Goal: Information Seeking & Learning: Learn about a topic

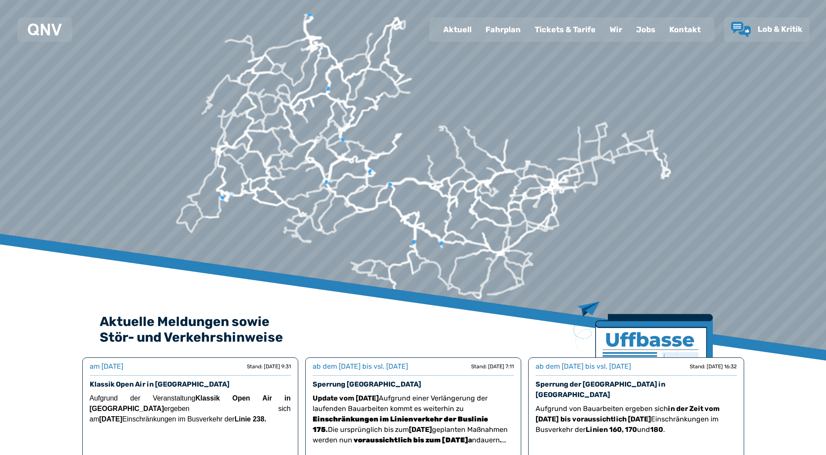
click at [511, 35] on div "Fahrplan" at bounding box center [502, 29] width 49 height 23
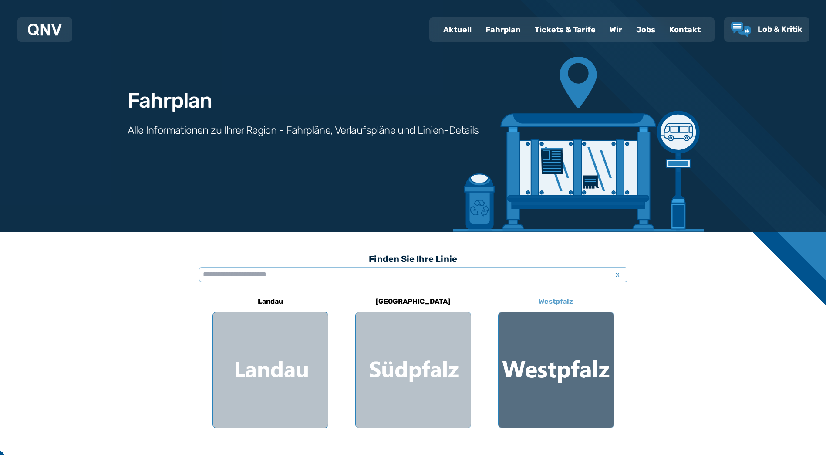
scroll to position [44, 0]
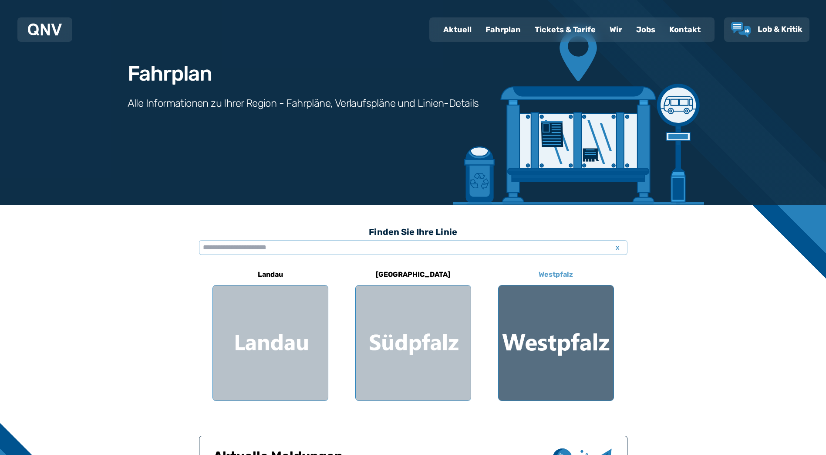
click at [557, 337] on div at bounding box center [555, 342] width 115 height 115
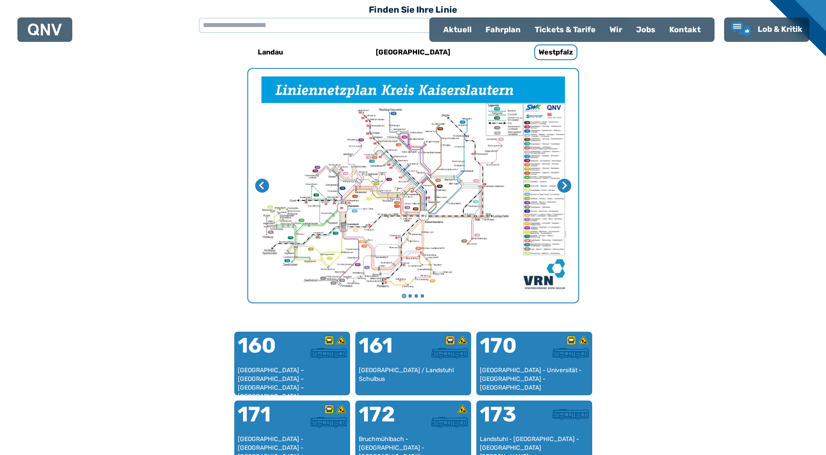
scroll to position [268, 0]
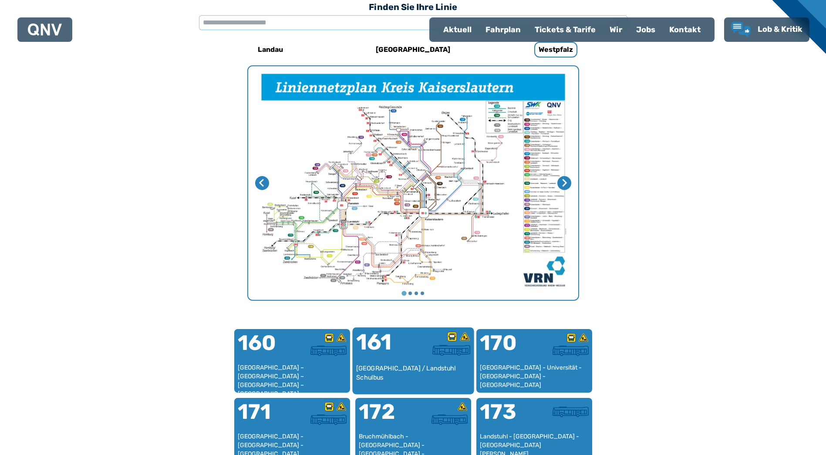
click at [380, 363] on div "161" at bounding box center [384, 347] width 57 height 33
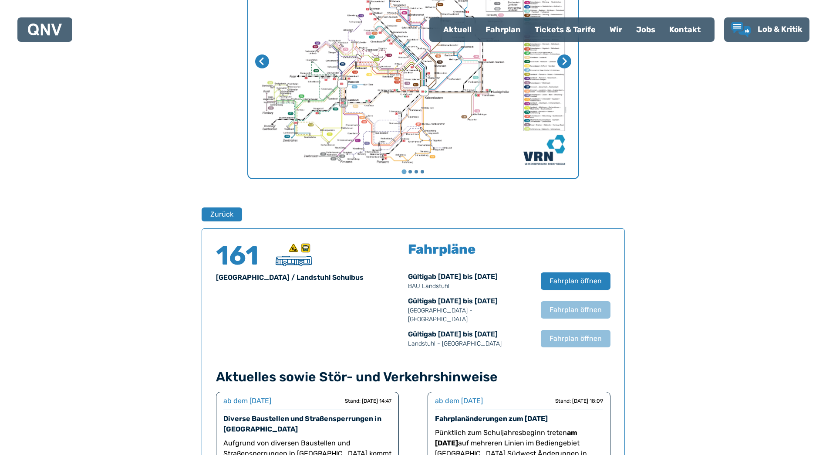
scroll to position [574, 0]
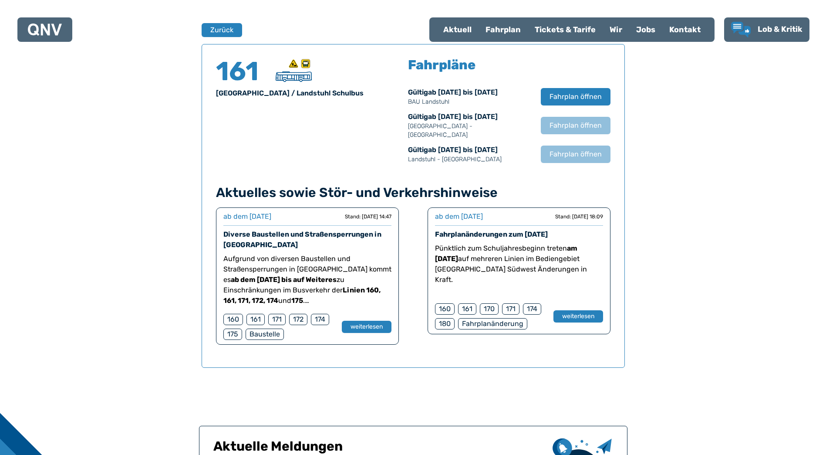
click at [479, 318] on div "Fahrplanänderung" at bounding box center [492, 323] width 69 height 11
click at [583, 310] on button "weiterlesen" at bounding box center [577, 316] width 51 height 13
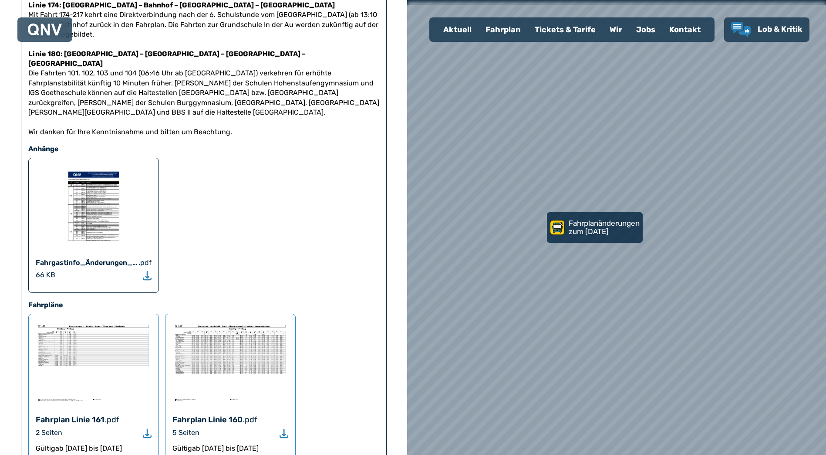
scroll to position [479, 0]
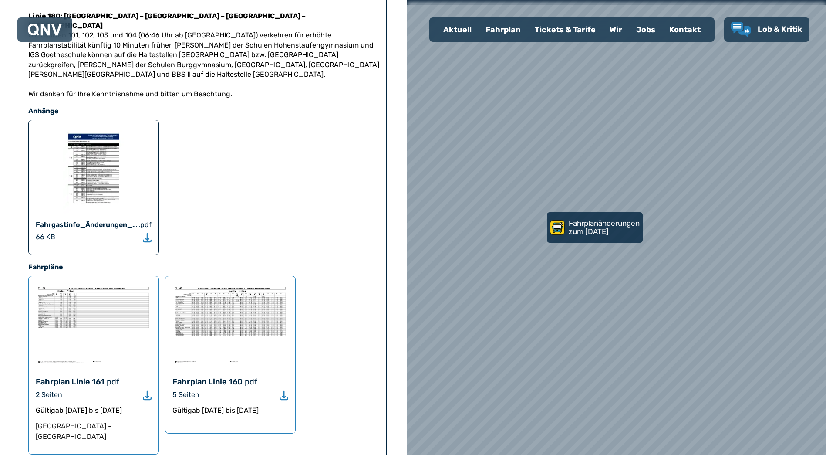
click at [93, 283] on img at bounding box center [94, 324] width 116 height 83
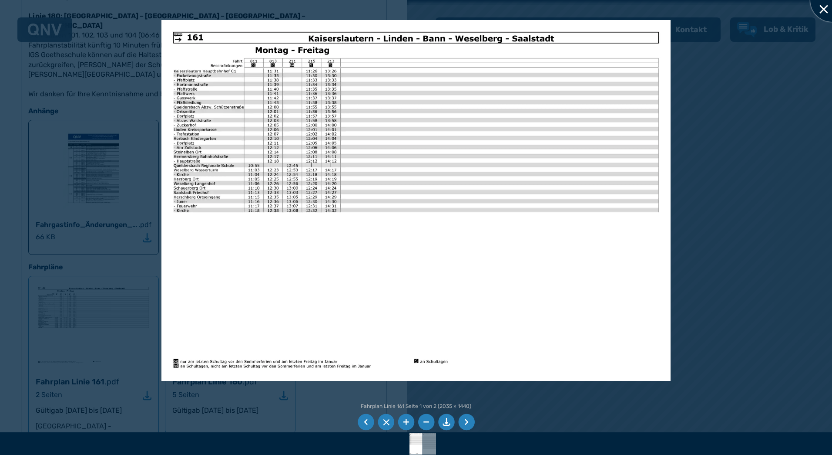
click at [818, 11] on div at bounding box center [833, 0] width 44 height 44
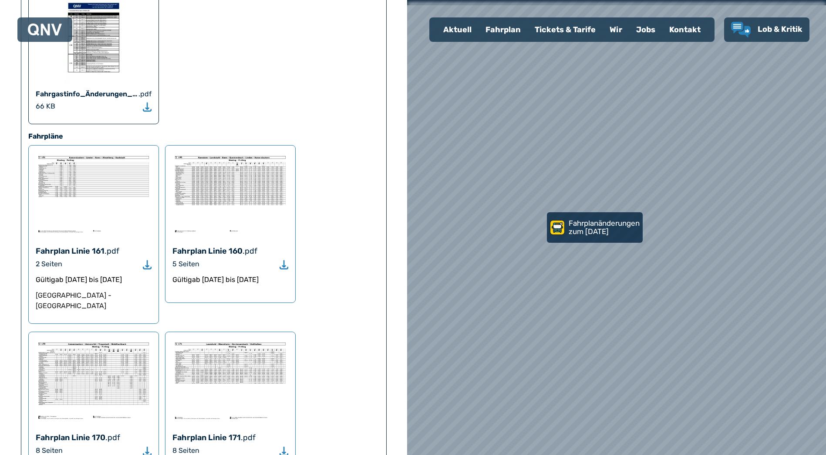
scroll to position [653, 0]
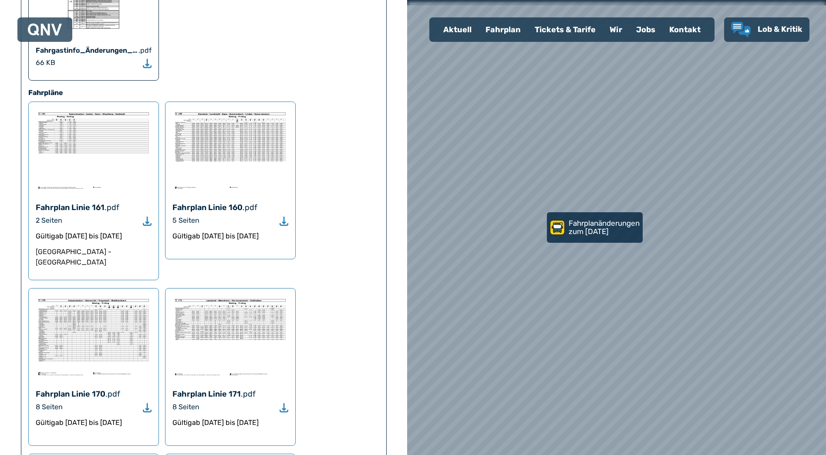
click at [238, 148] on img at bounding box center [230, 150] width 116 height 83
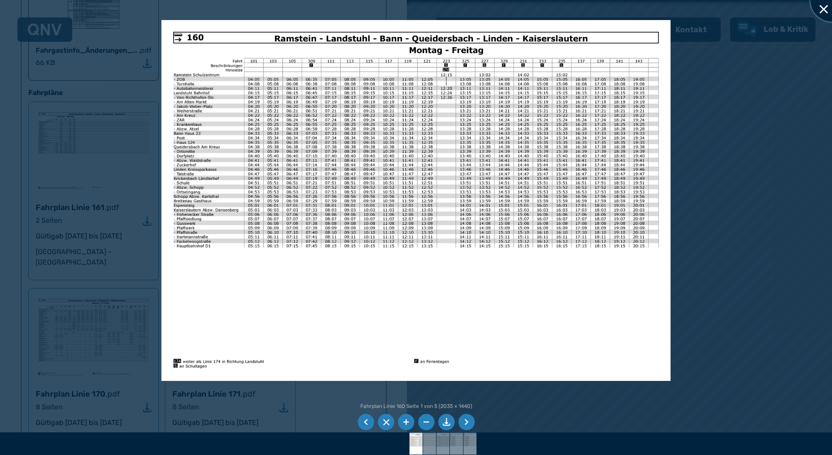
click at [825, 11] on div at bounding box center [833, 0] width 44 height 44
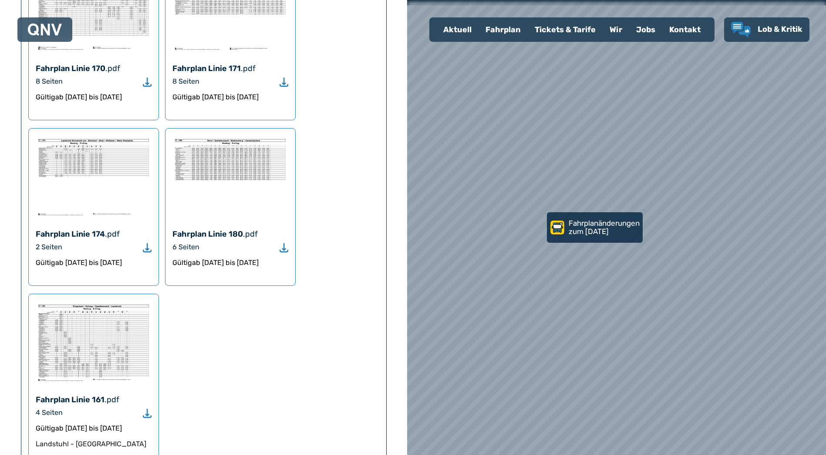
scroll to position [1001, 0]
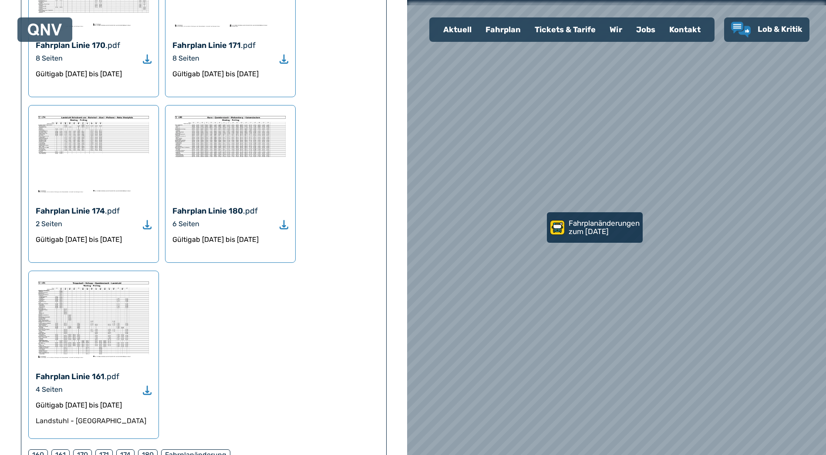
click at [79, 308] on img at bounding box center [94, 319] width 116 height 83
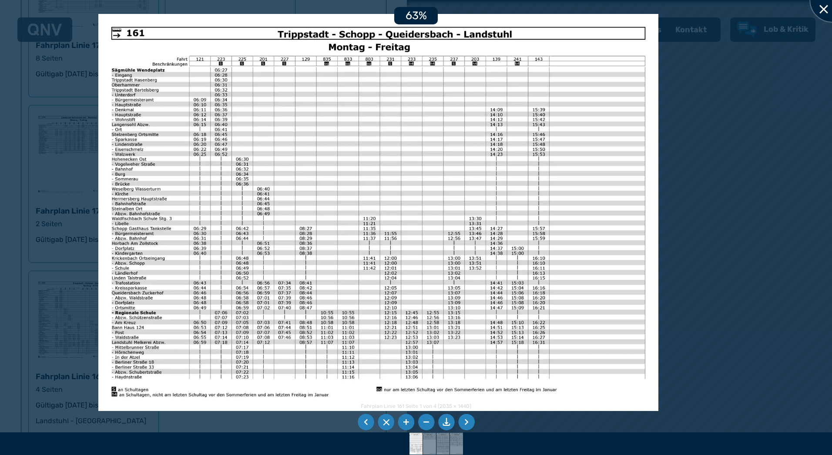
click at [821, 12] on div at bounding box center [833, 0] width 44 height 44
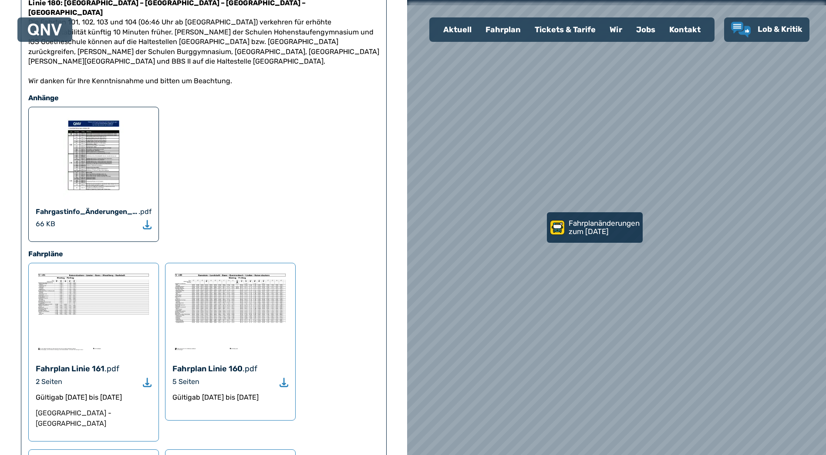
scroll to position [479, 0]
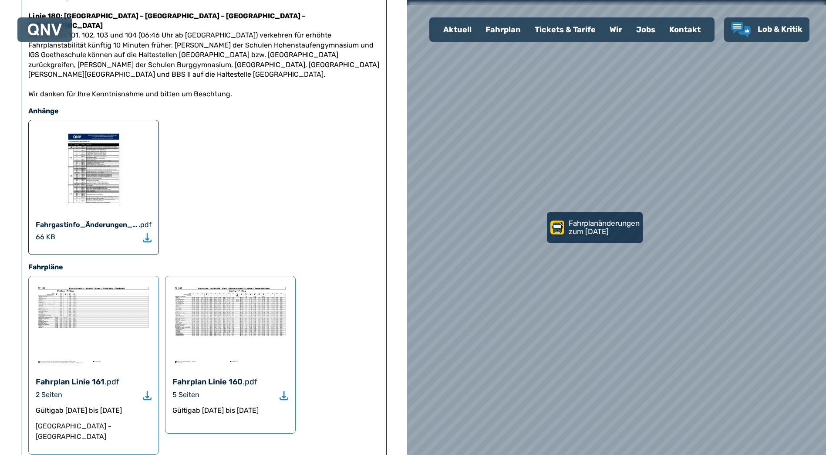
click at [83, 283] on img at bounding box center [94, 324] width 116 height 83
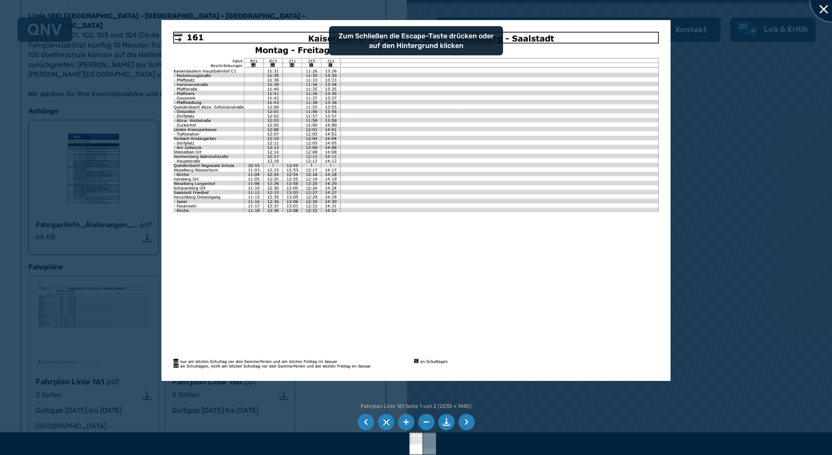
click at [825, 15] on div at bounding box center [833, 0] width 44 height 44
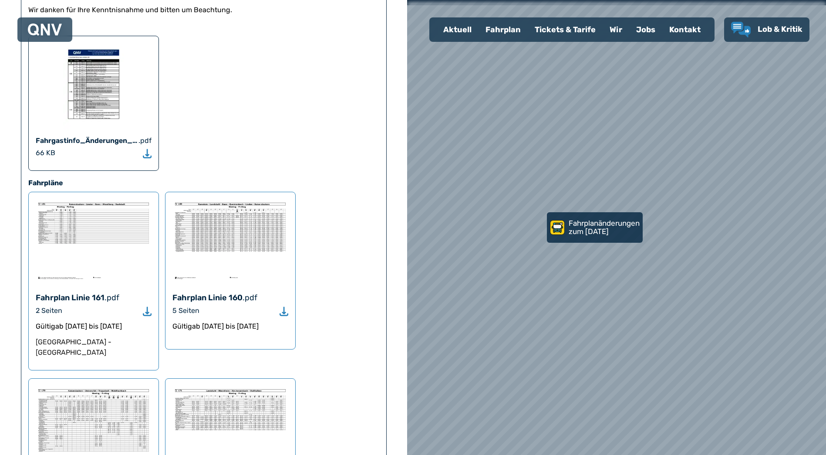
scroll to position [566, 0]
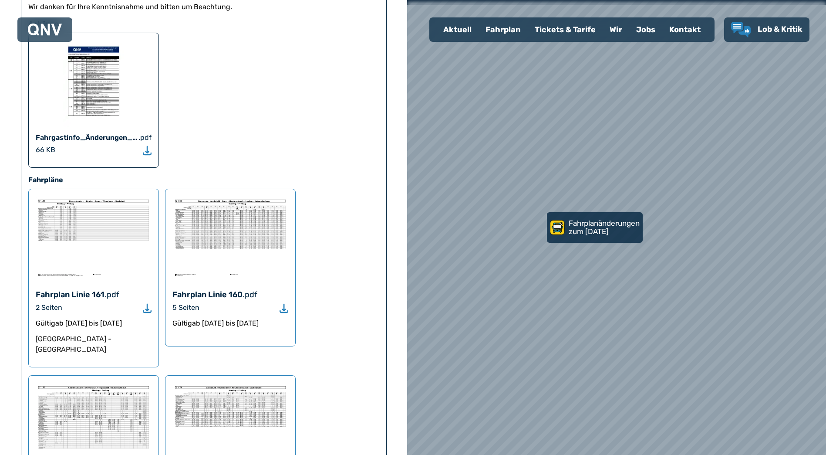
click at [148, 303] on use "Download" at bounding box center [147, 307] width 9 height 9
click at [545, 241] on link "Fahrplanänderungen zum [DATE]" at bounding box center [595, 227] width 101 height 32
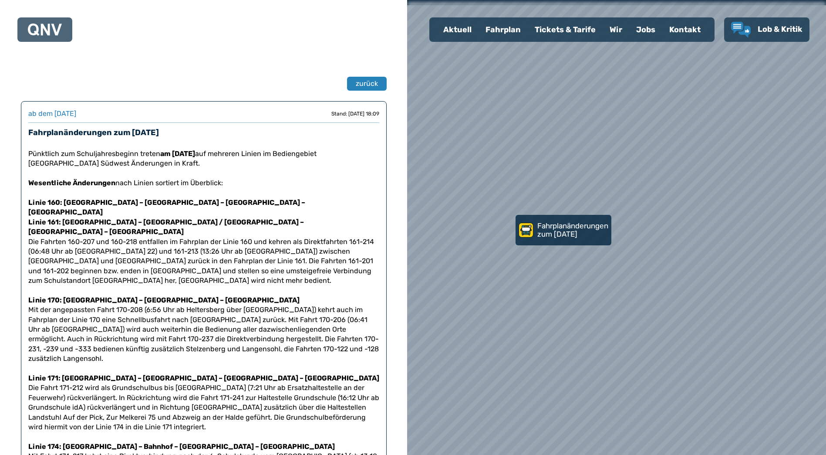
scroll to position [566, 0]
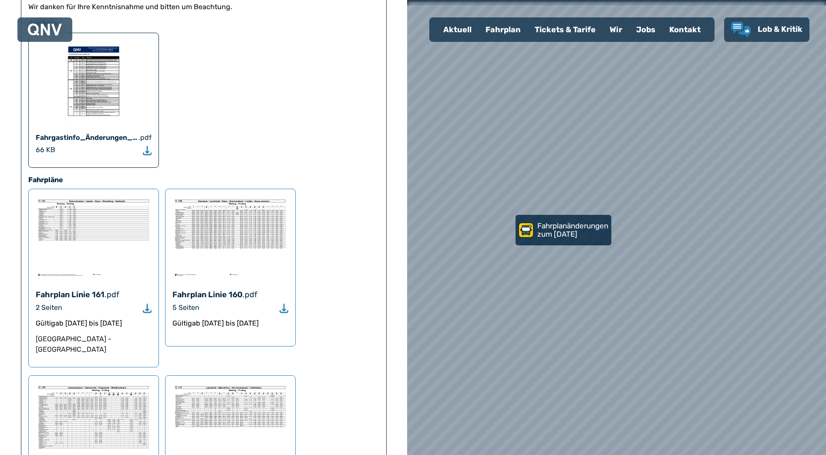
click at [286, 303] on use "Download" at bounding box center [283, 307] width 9 height 9
click at [208, 203] on img at bounding box center [230, 237] width 116 height 83
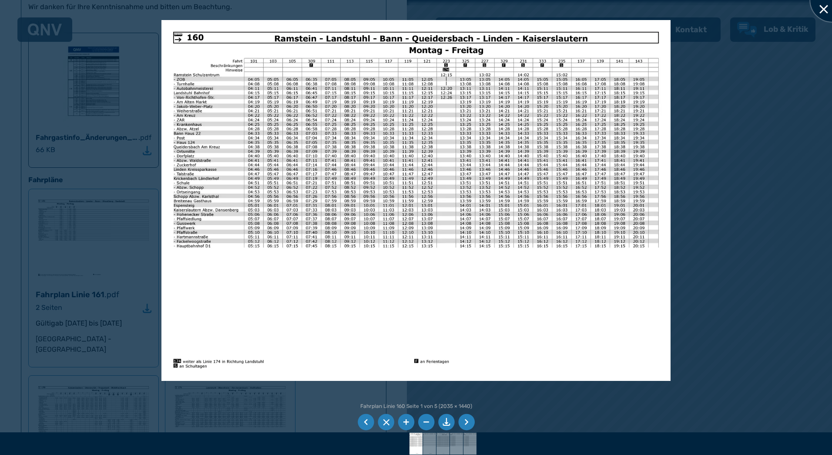
click at [822, 10] on div at bounding box center [833, 0] width 44 height 44
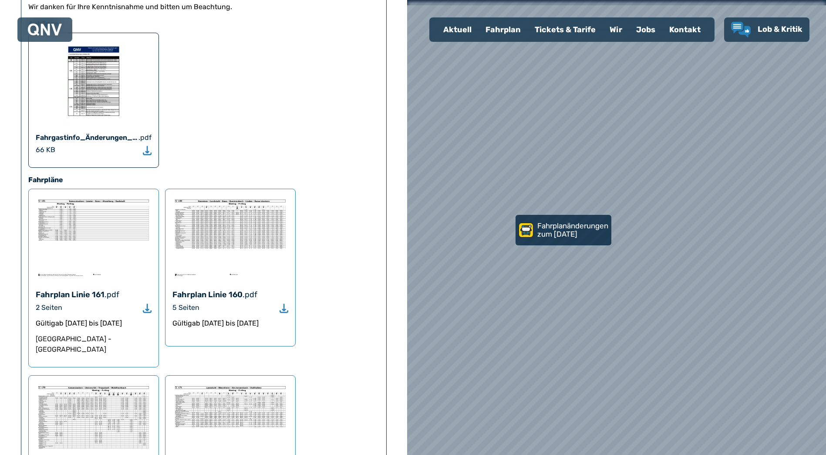
click at [74, 204] on img at bounding box center [94, 237] width 116 height 83
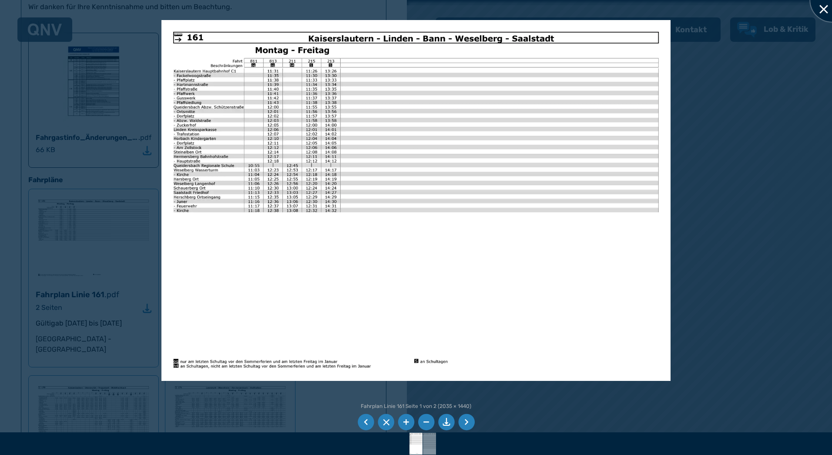
click at [825, 7] on div at bounding box center [833, 0] width 44 height 44
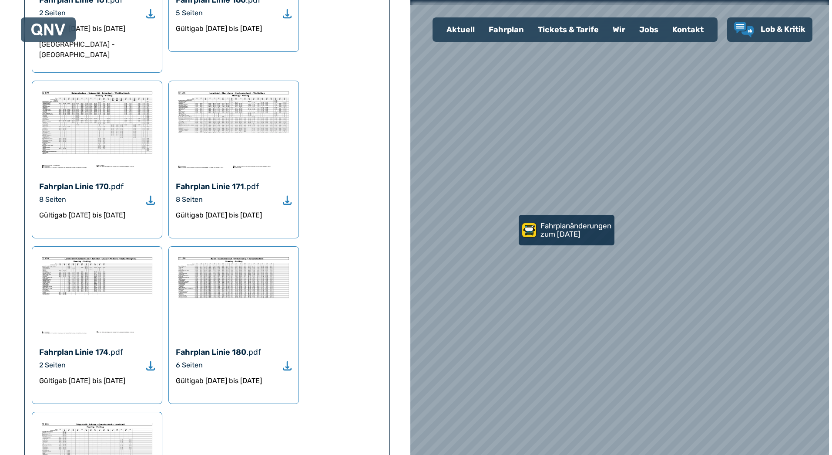
scroll to position [871, 0]
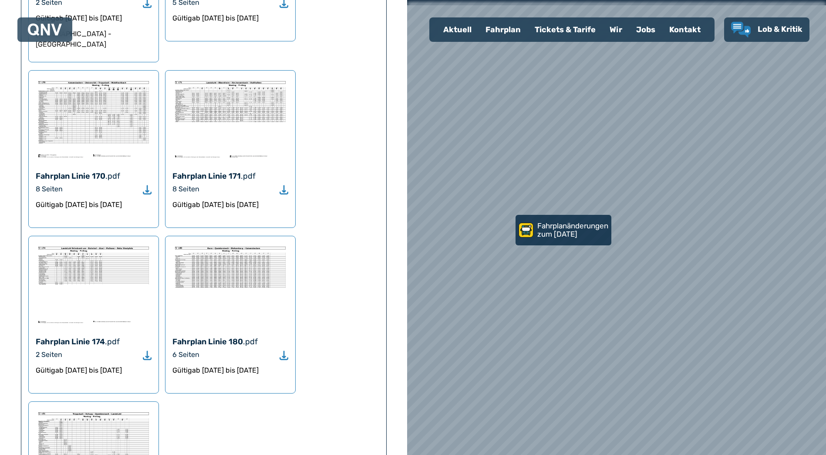
click at [232, 243] on img at bounding box center [230, 284] width 116 height 83
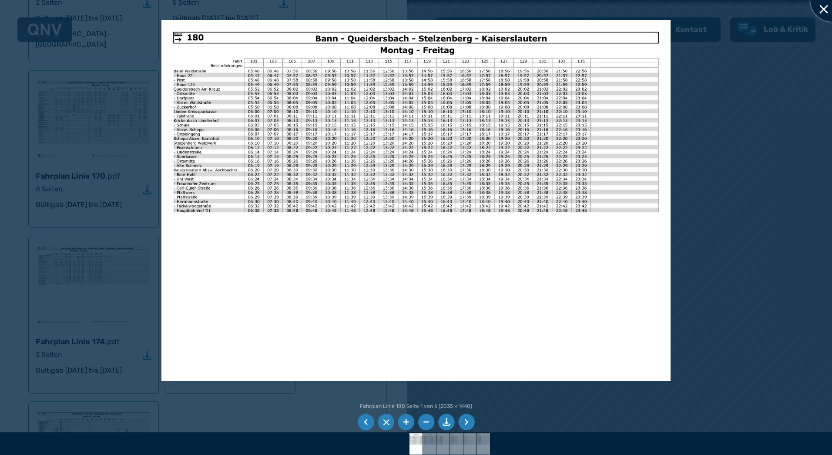
click at [823, 11] on div at bounding box center [833, 0] width 44 height 44
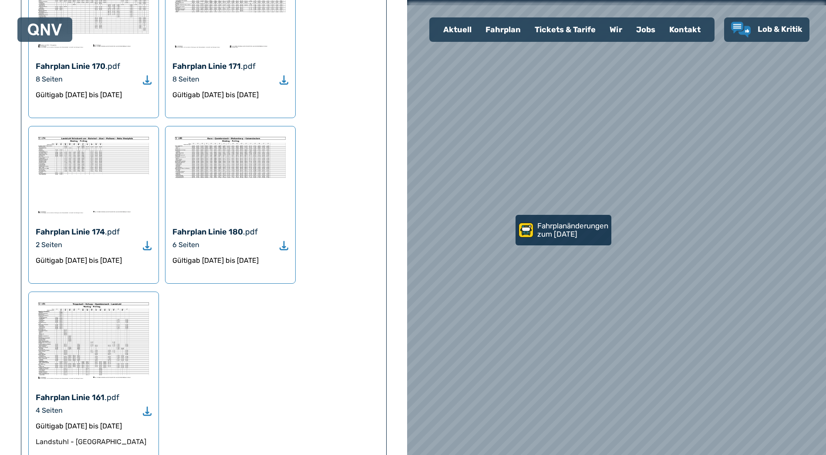
scroll to position [1001, 0]
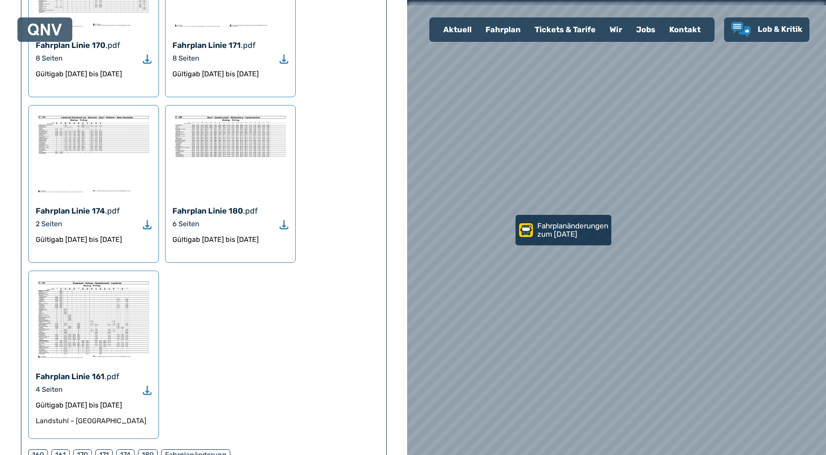
click at [97, 278] on img at bounding box center [94, 319] width 116 height 83
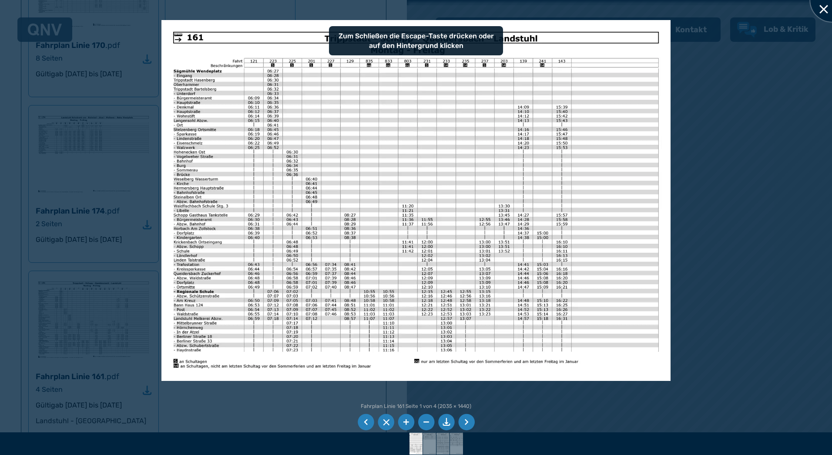
click at [818, 7] on div at bounding box center [833, 0] width 44 height 44
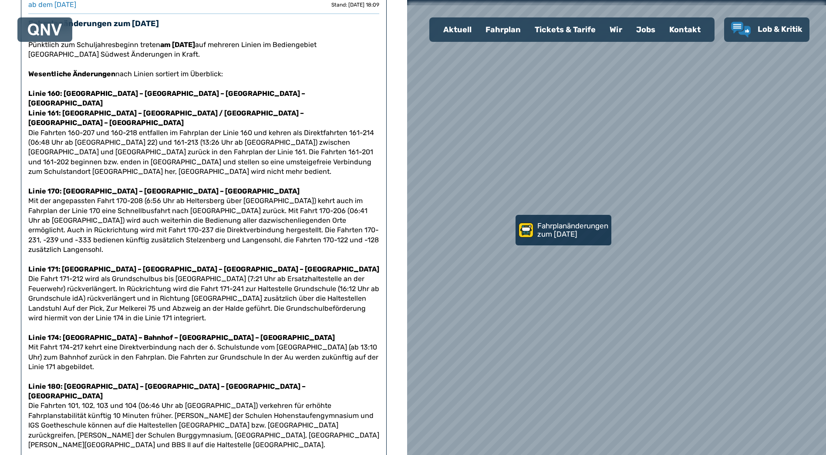
scroll to position [87, 0]
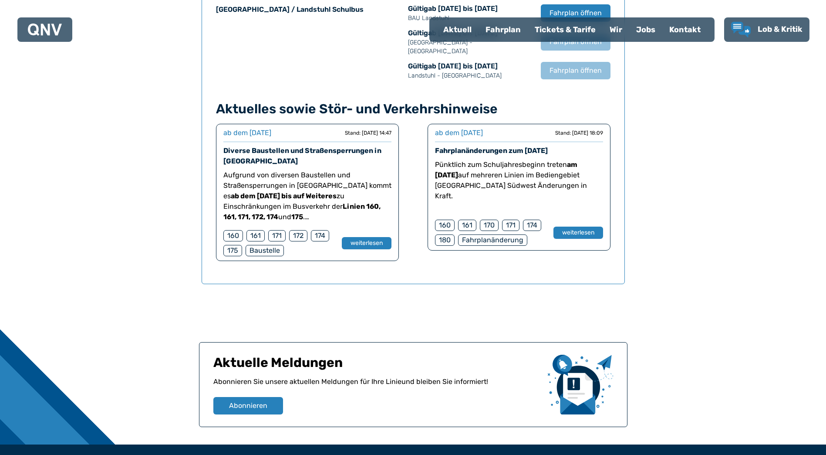
scroll to position [661, 0]
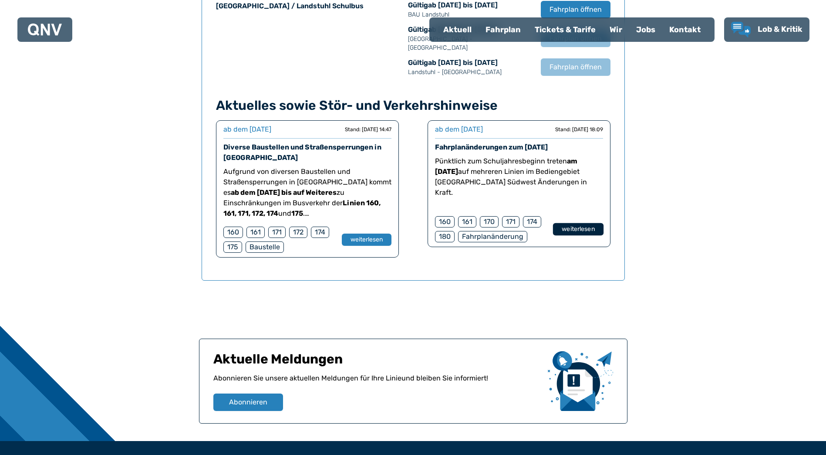
click at [573, 223] on button "weiterlesen" at bounding box center [577, 229] width 51 height 13
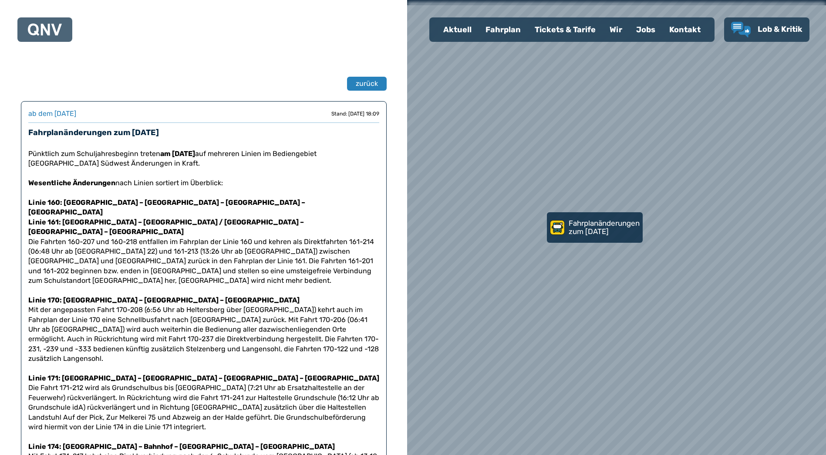
click at [501, 37] on div "Fahrplan" at bounding box center [502, 29] width 49 height 23
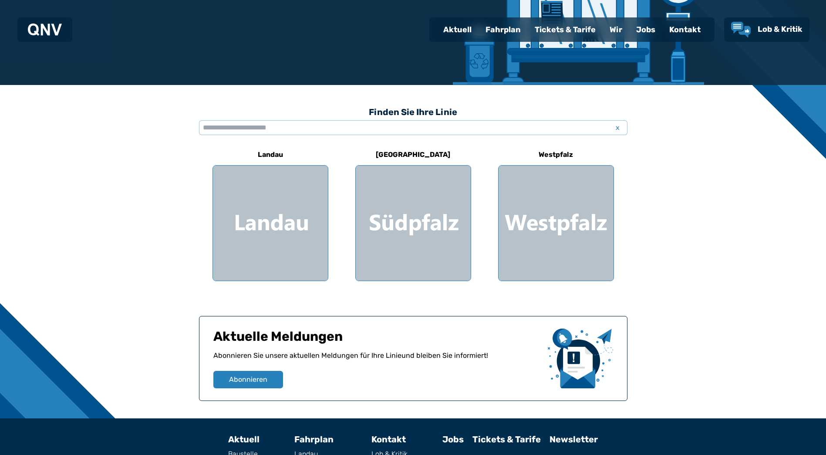
scroll to position [174, 0]
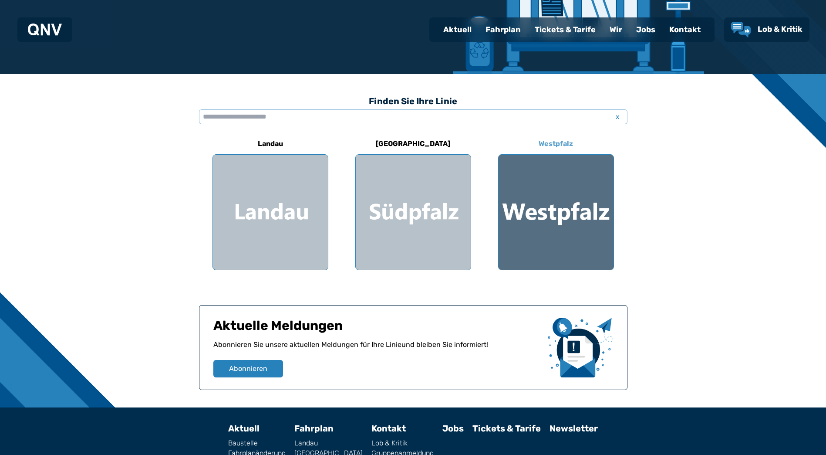
click at [551, 198] on div at bounding box center [555, 212] width 115 height 115
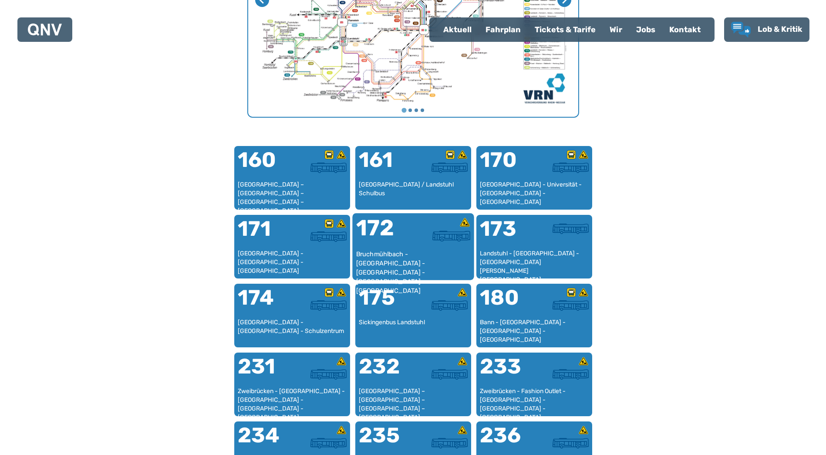
scroll to position [442, 0]
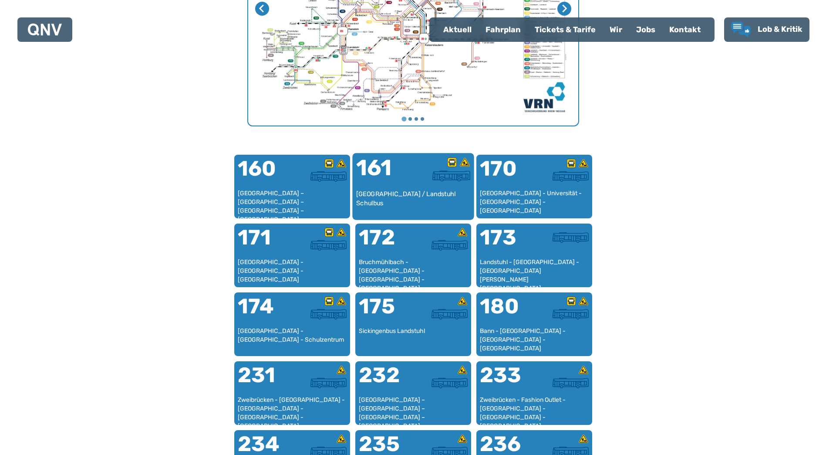
click at [373, 196] on div "[GEOGRAPHIC_DATA] / Landstuhl Schulbus" at bounding box center [413, 202] width 114 height 27
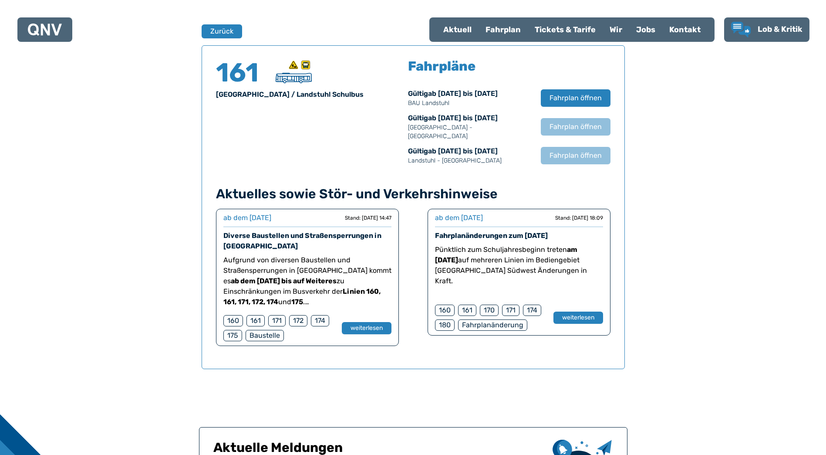
scroll to position [574, 0]
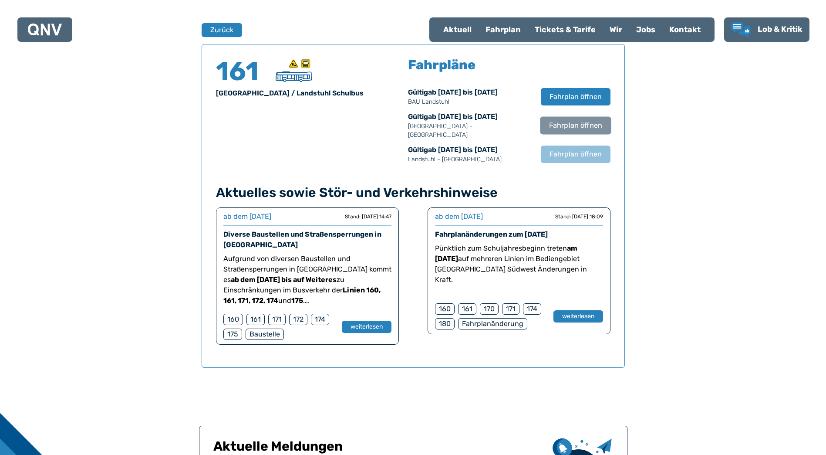
click at [558, 121] on span "Fahrplan öffnen" at bounding box center [575, 125] width 53 height 10
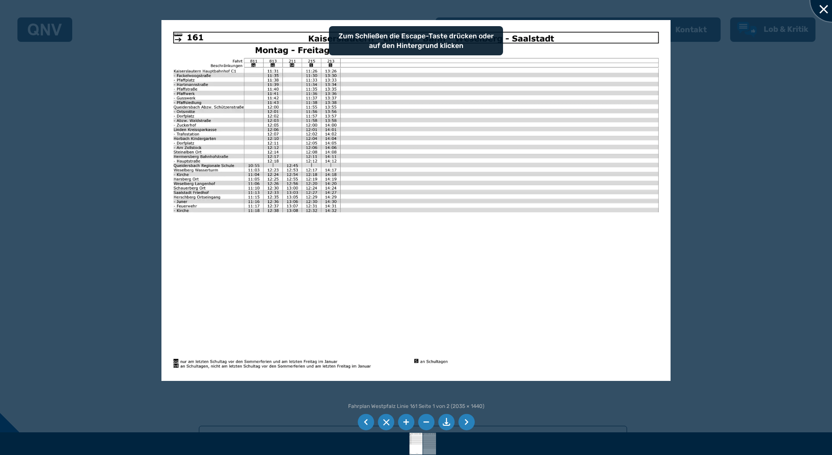
click at [825, 10] on div at bounding box center [833, 0] width 44 height 44
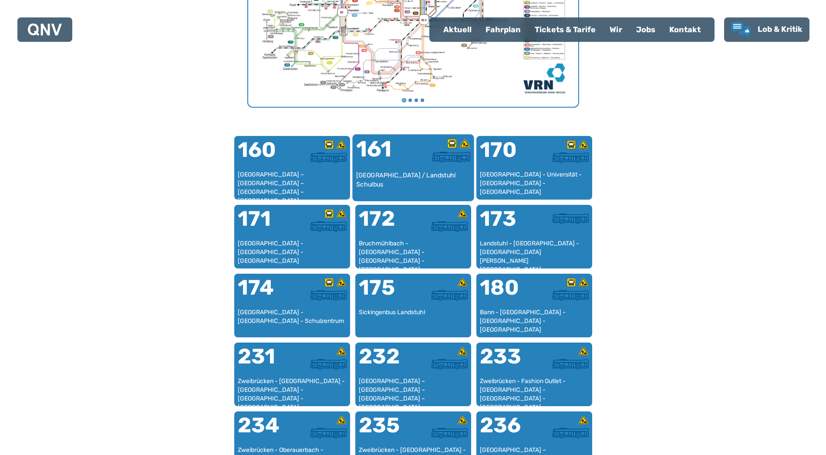
scroll to position [486, 0]
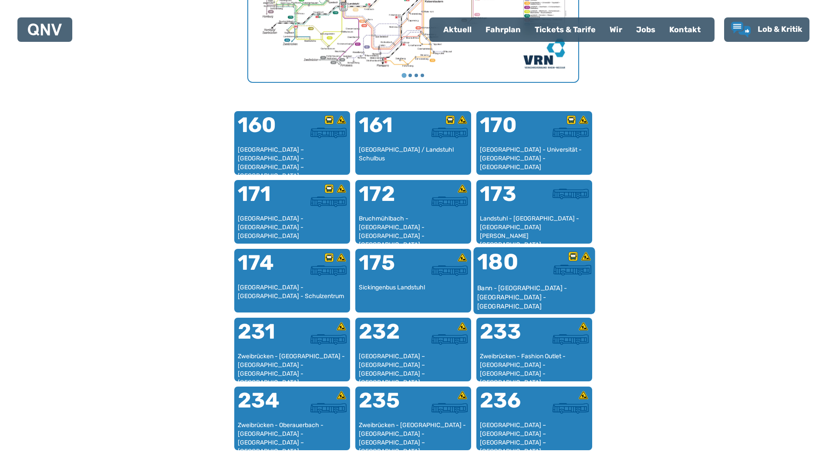
click at [512, 269] on div "180" at bounding box center [505, 267] width 57 height 33
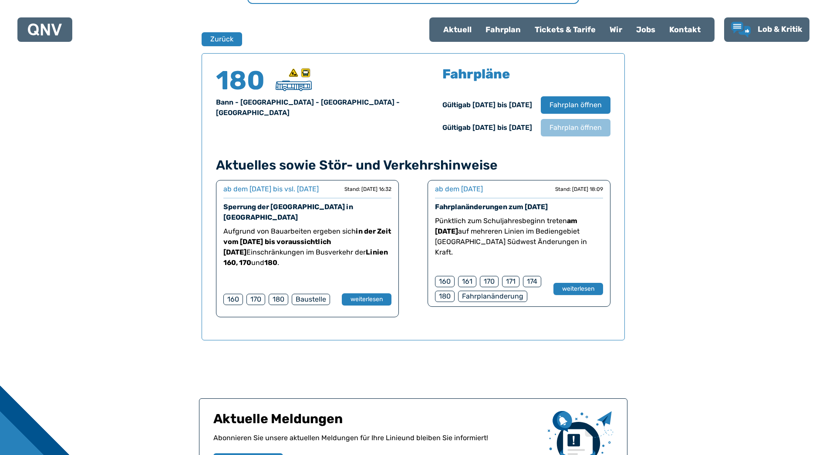
scroll to position [574, 0]
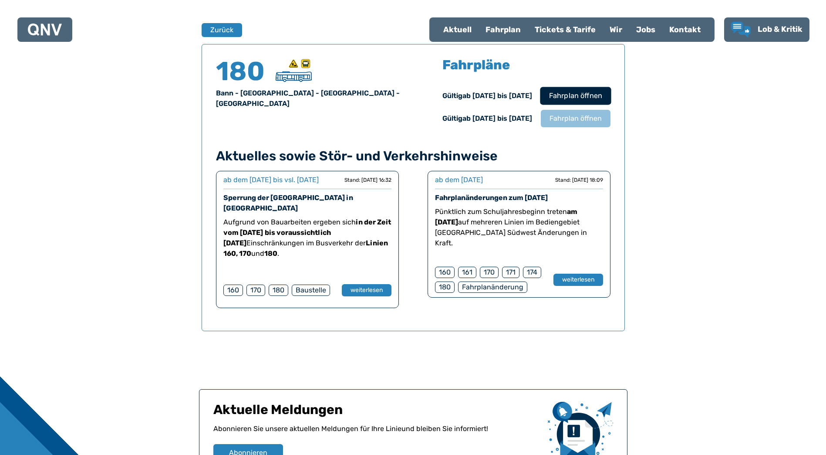
click at [576, 95] on span "Fahrplan öffnen" at bounding box center [575, 96] width 53 height 10
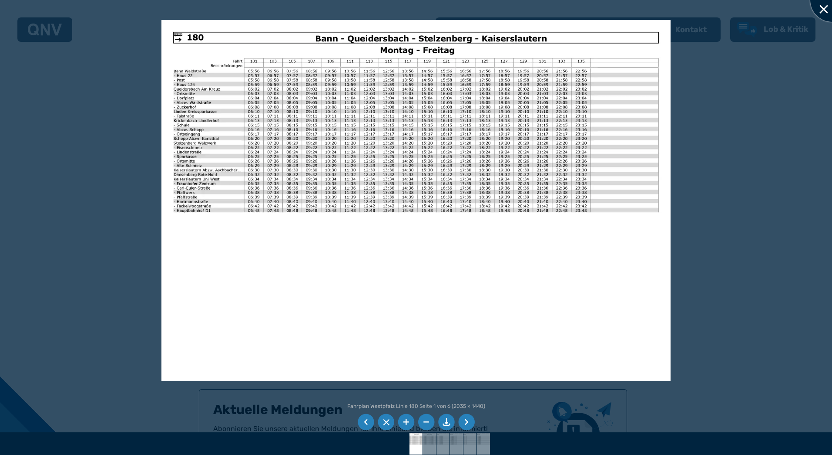
click at [816, 8] on div at bounding box center [833, 0] width 44 height 44
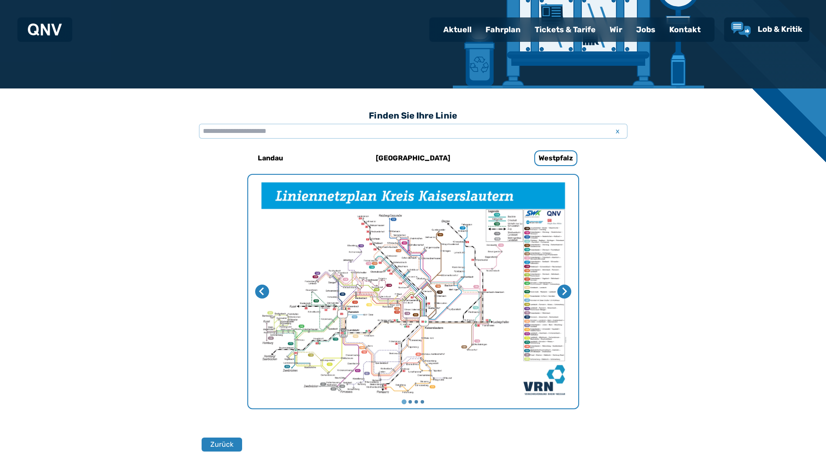
scroll to position [138, 0]
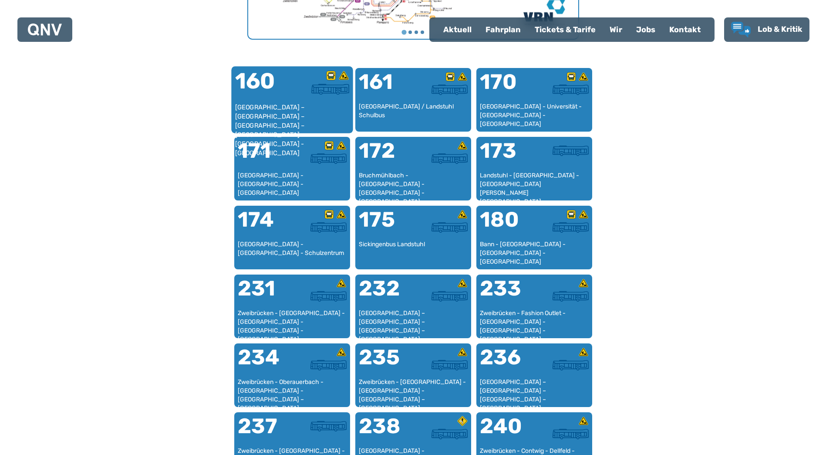
scroll to position [529, 0]
click at [289, 119] on div "[GEOGRAPHIC_DATA] – [GEOGRAPHIC_DATA] – [GEOGRAPHIC_DATA] – [GEOGRAPHIC_DATA] –…" at bounding box center [292, 115] width 114 height 27
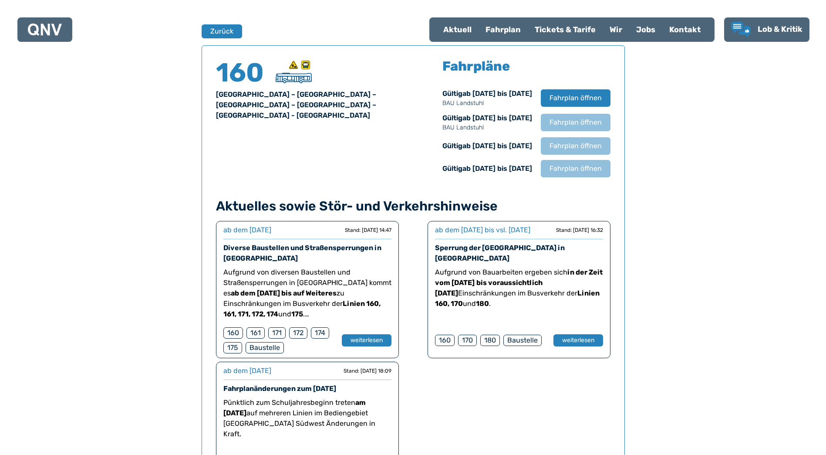
scroll to position [574, 0]
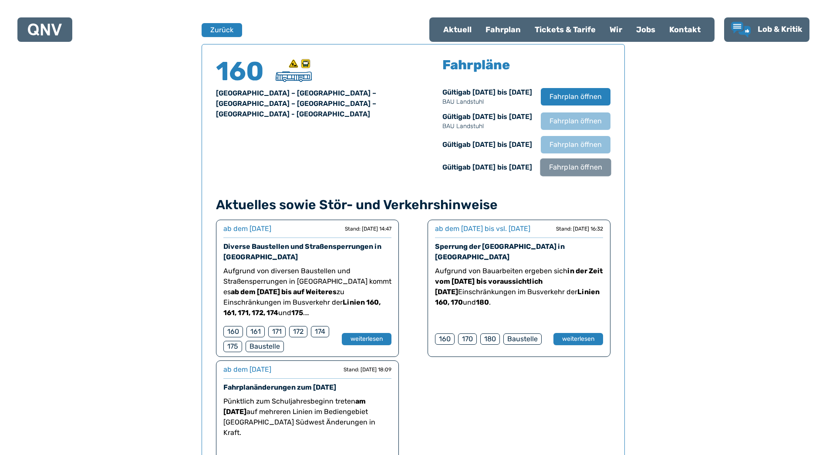
click at [586, 167] on span "Fahrplan öffnen" at bounding box center [575, 167] width 53 height 10
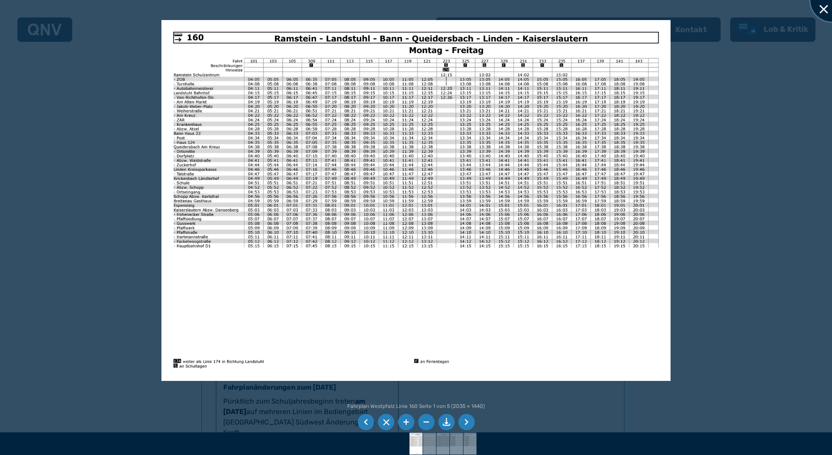
click at [825, 8] on div at bounding box center [833, 0] width 44 height 44
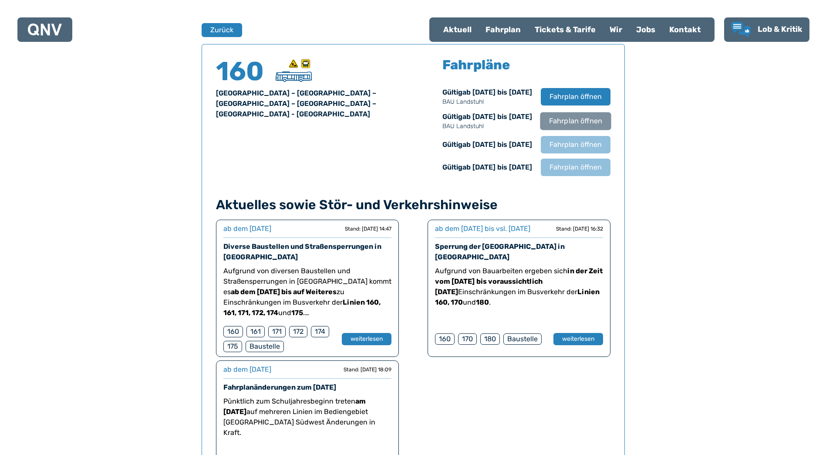
click at [583, 121] on span "Fahrplan öffnen" at bounding box center [575, 121] width 53 height 10
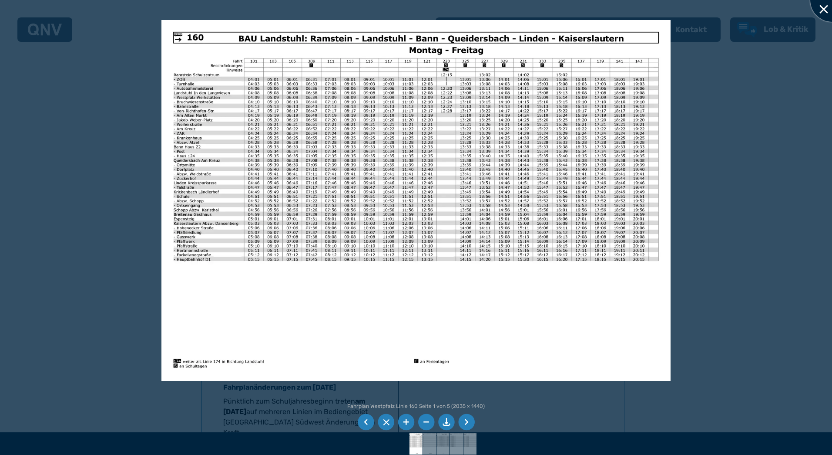
click at [821, 13] on div at bounding box center [833, 0] width 44 height 44
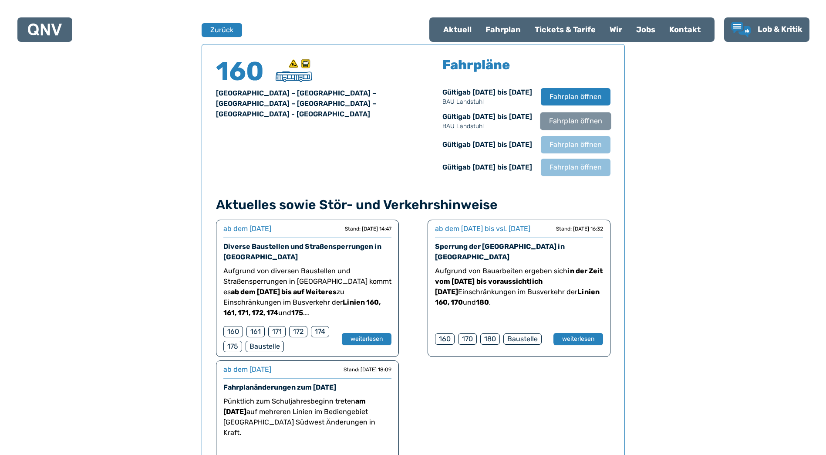
click at [571, 118] on span "Fahrplan öffnen" at bounding box center [575, 121] width 53 height 10
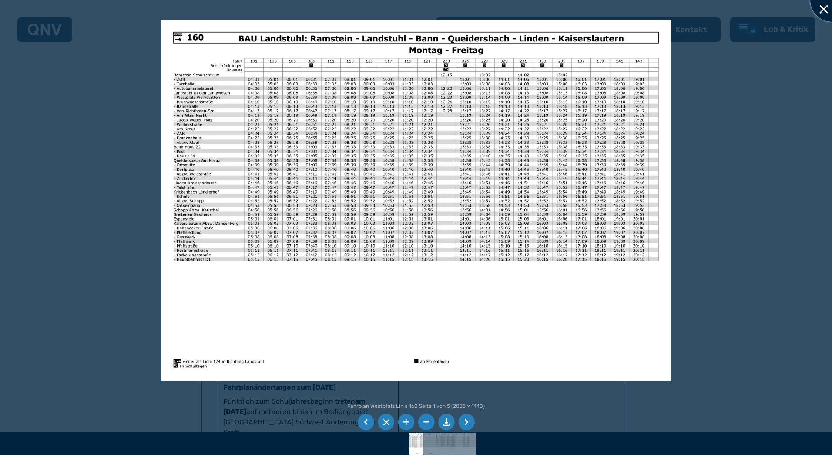
click at [825, 10] on div at bounding box center [833, 0] width 44 height 44
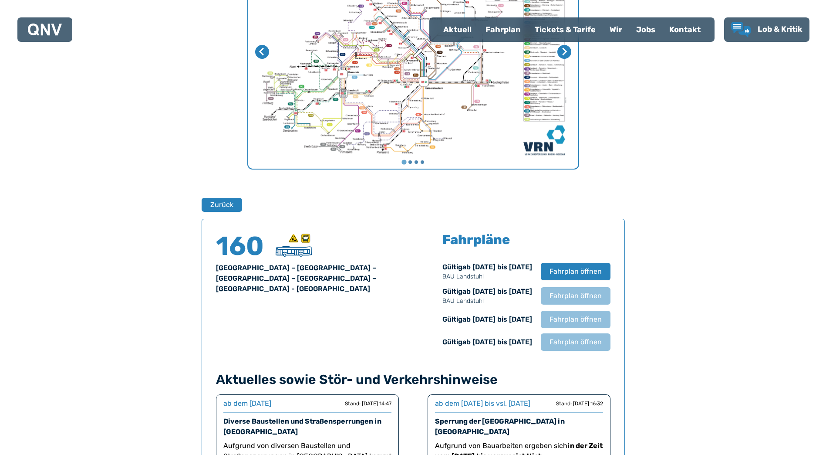
scroll to position [400, 0]
click at [576, 341] on span "Fahrplan öffnen" at bounding box center [575, 341] width 53 height 10
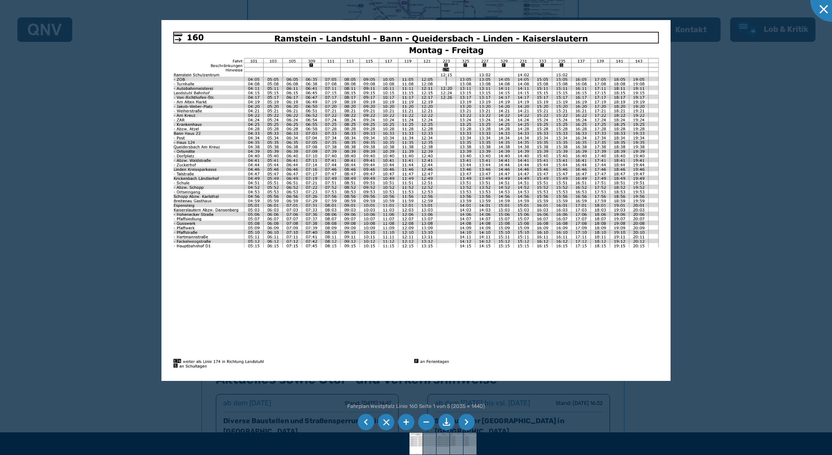
click at [468, 424] on li at bounding box center [466, 422] width 17 height 17
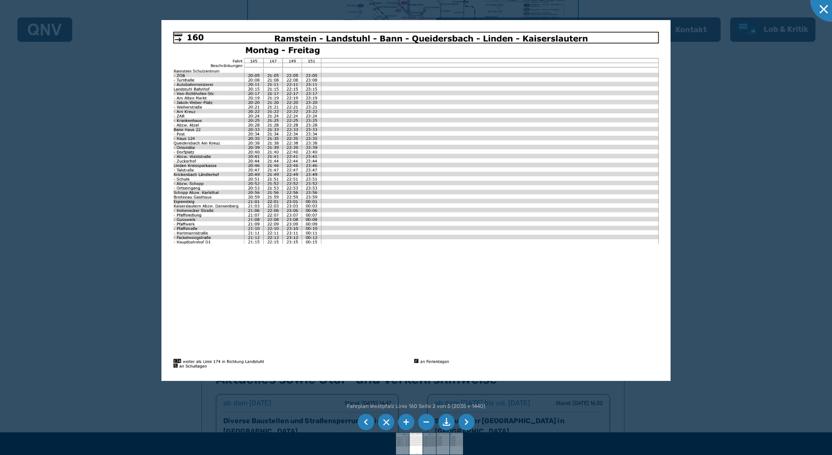
click at [364, 421] on li at bounding box center [366, 422] width 17 height 17
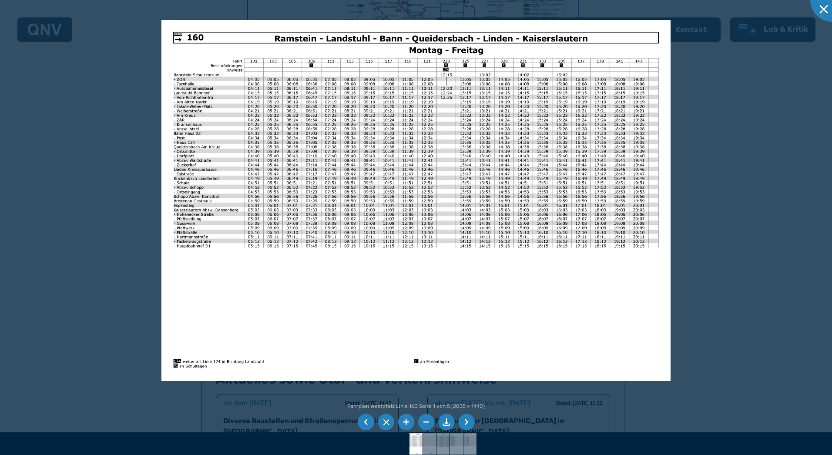
click at [364, 421] on li at bounding box center [366, 422] width 17 height 17
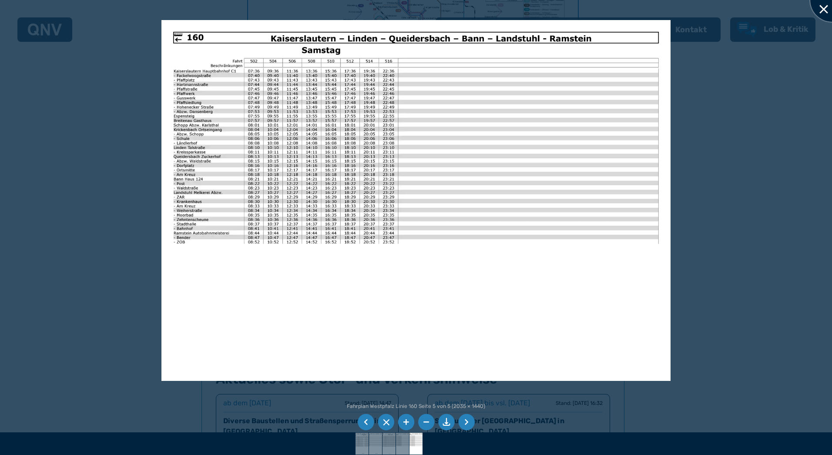
click at [825, 10] on div at bounding box center [833, 0] width 44 height 44
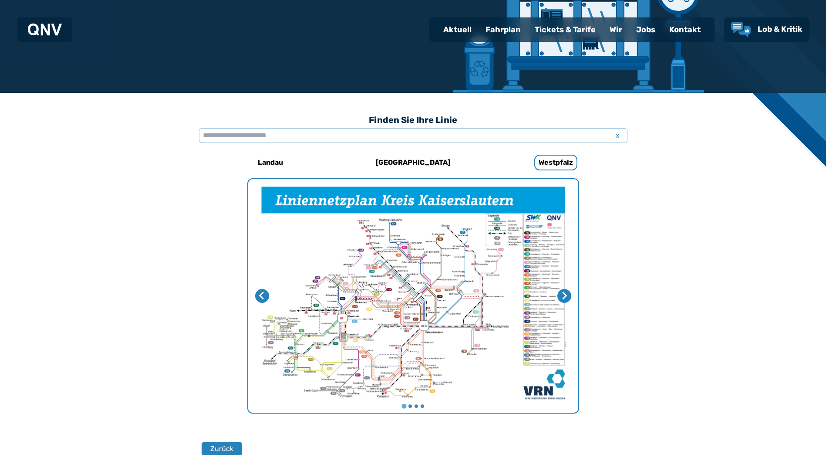
scroll to position [138, 0]
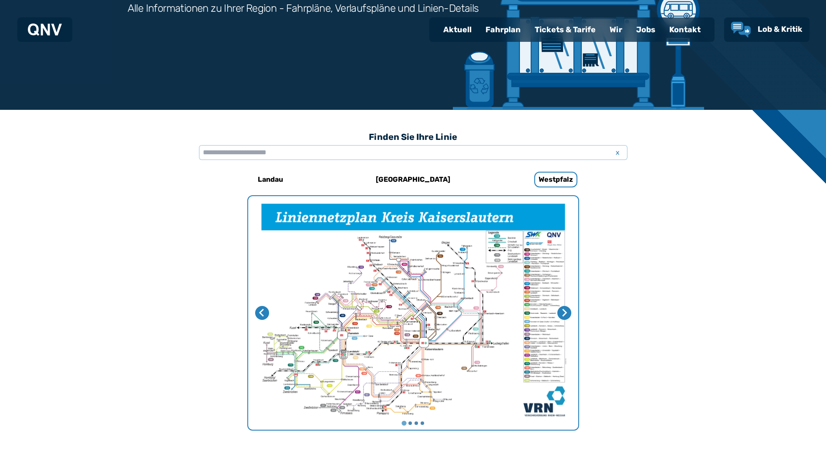
click at [517, 31] on div "Fahrplan" at bounding box center [502, 29] width 49 height 23
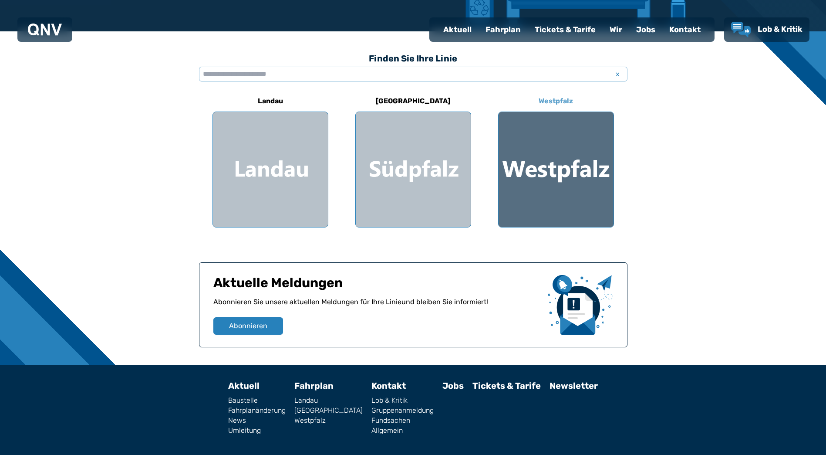
scroll to position [236, 0]
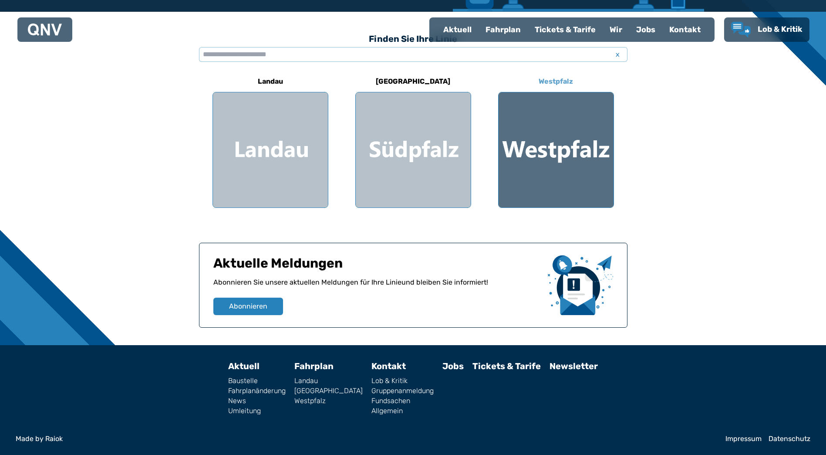
click at [535, 143] on div at bounding box center [555, 149] width 115 height 115
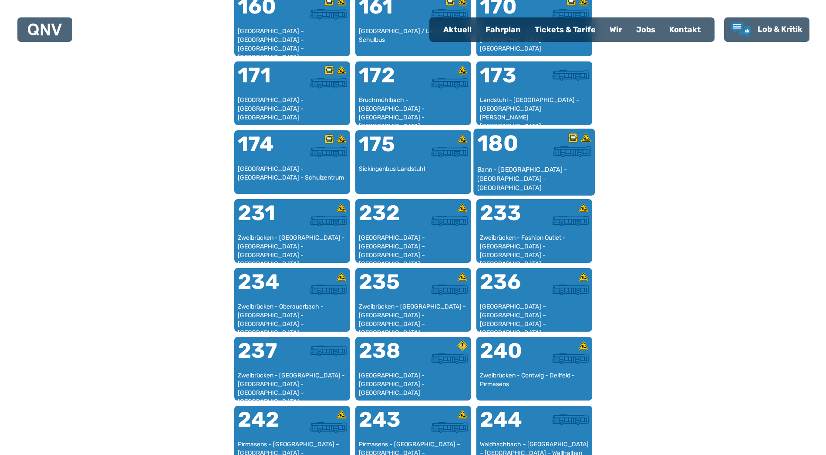
scroll to position [605, 0]
click at [534, 168] on div "Bann - [GEOGRAPHIC_DATA] - [GEOGRAPHIC_DATA] - [GEOGRAPHIC_DATA]" at bounding box center [534, 178] width 114 height 27
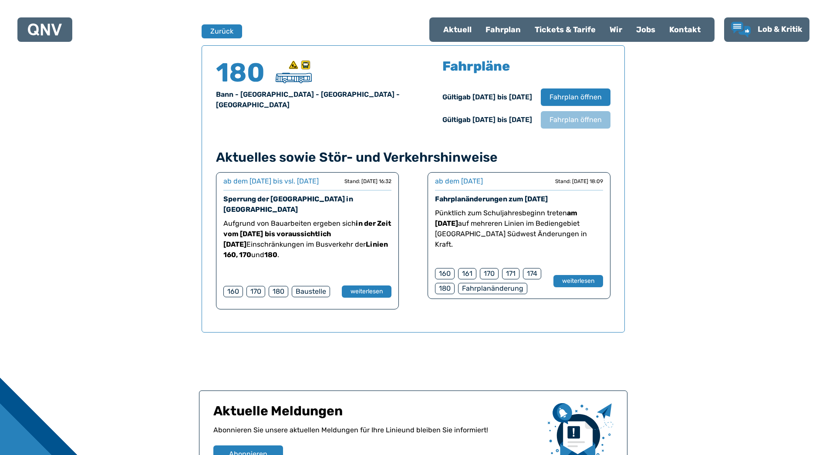
scroll to position [574, 0]
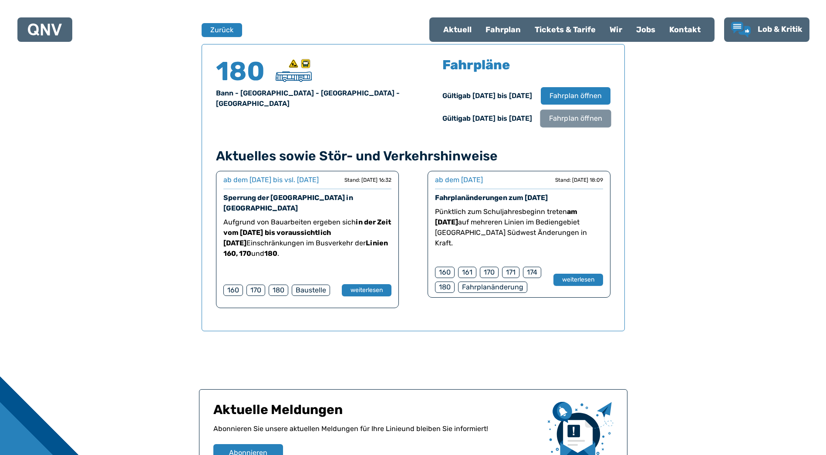
click at [576, 120] on span "Fahrplan öffnen" at bounding box center [575, 118] width 53 height 10
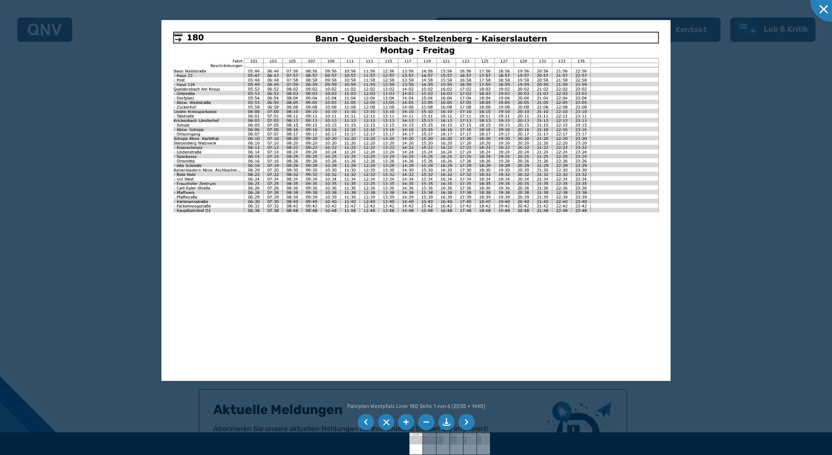
click at [467, 421] on li at bounding box center [466, 422] width 17 height 17
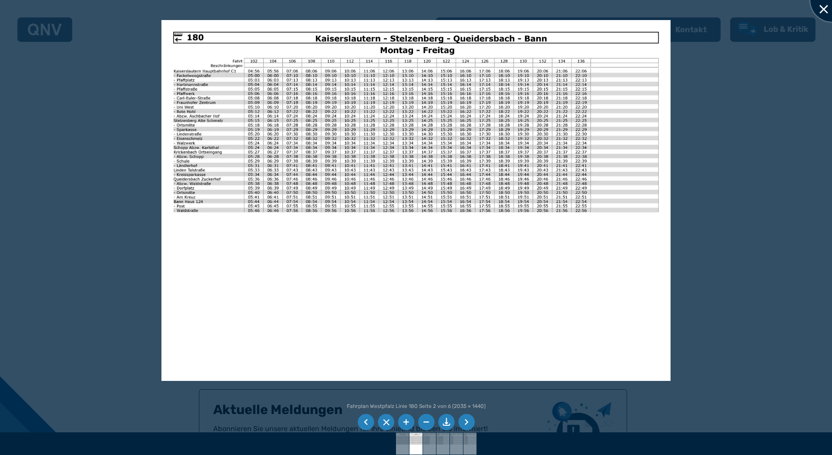
click at [819, 11] on div at bounding box center [833, 0] width 44 height 44
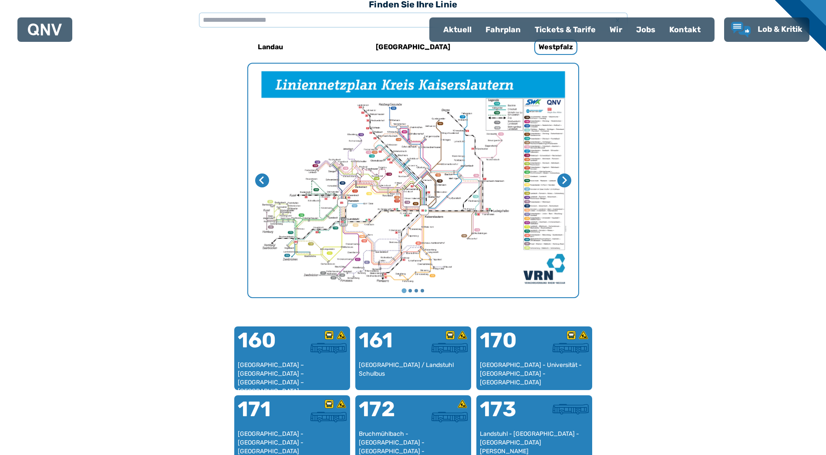
scroll to position [268, 0]
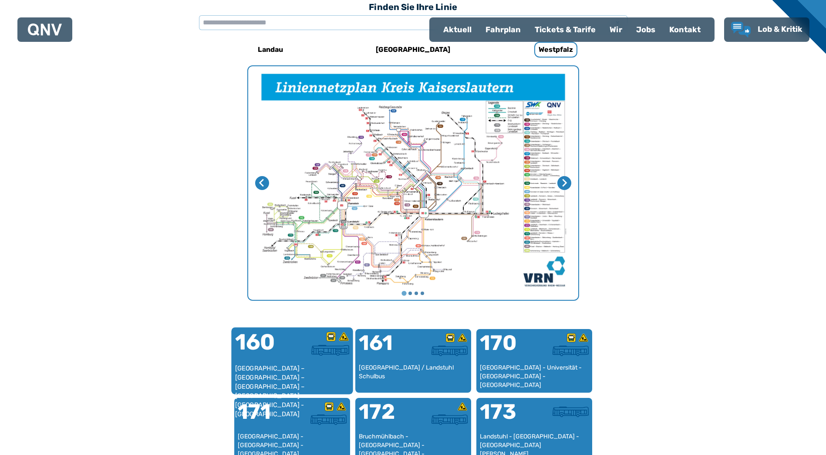
click at [277, 362] on div "160" at bounding box center [263, 347] width 57 height 33
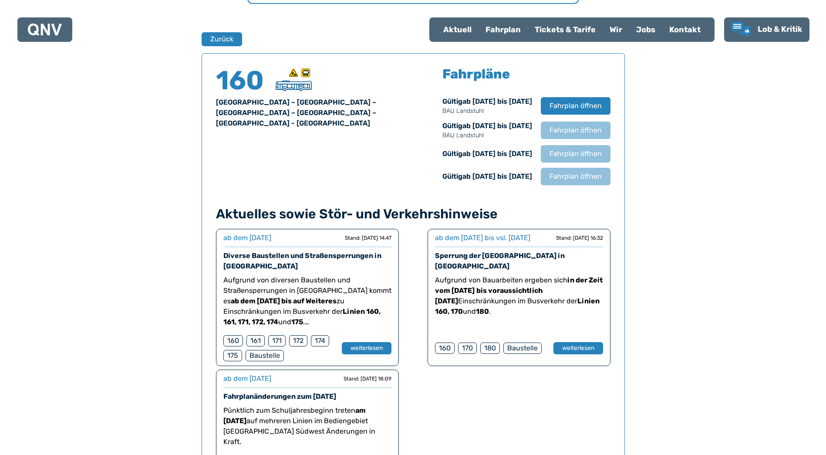
scroll to position [574, 0]
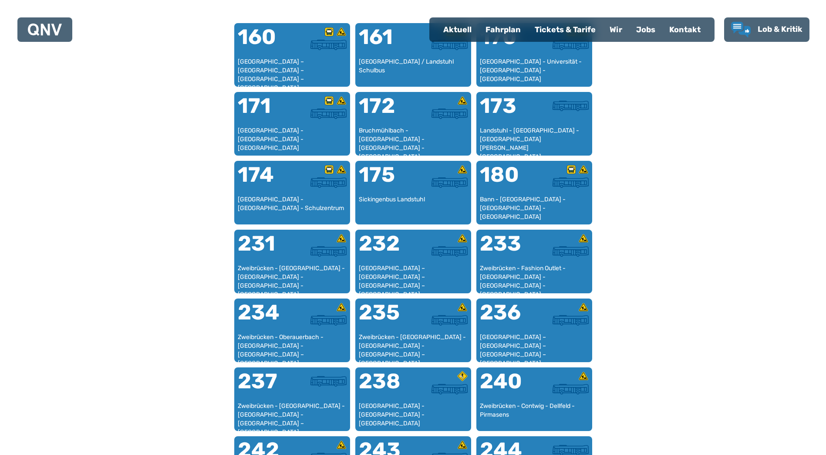
scroll to position [268, 0]
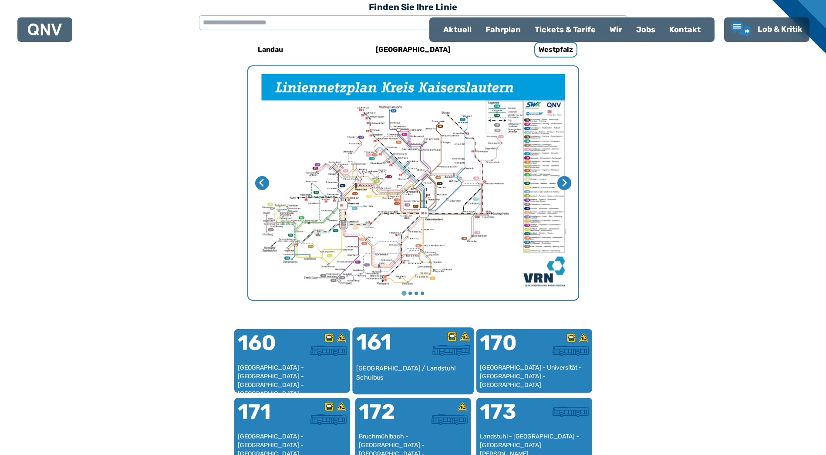
click at [397, 356] on div "161" at bounding box center [384, 347] width 57 height 33
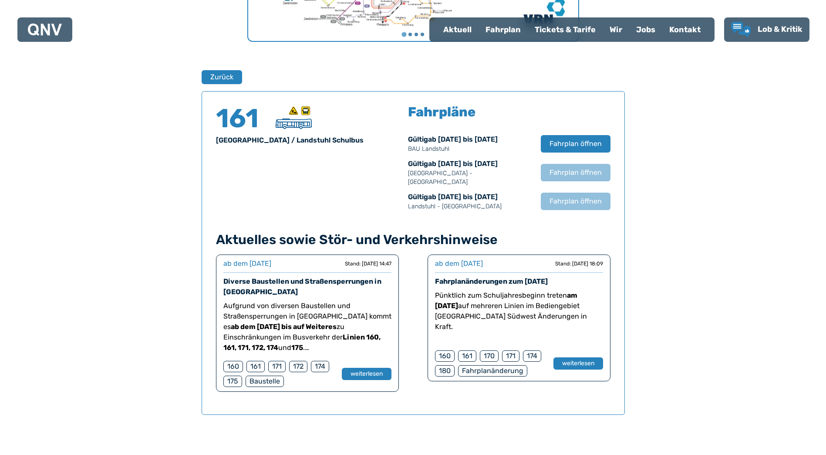
scroll to position [574, 0]
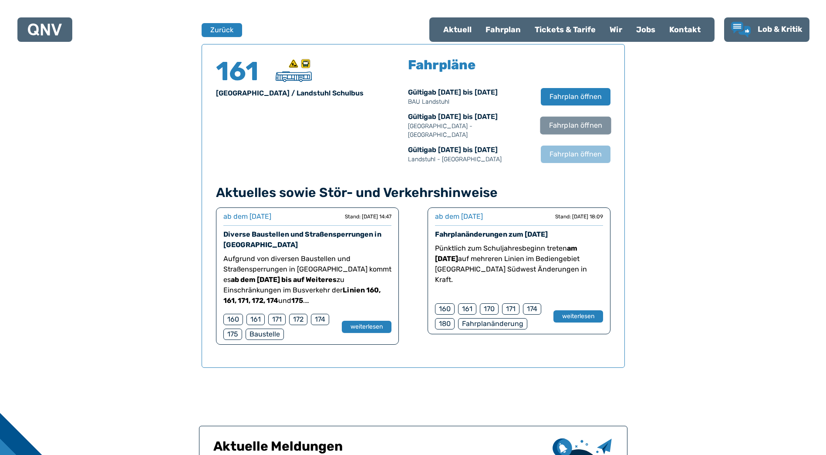
click at [572, 120] on span "Fahrplan öffnen" at bounding box center [575, 125] width 53 height 10
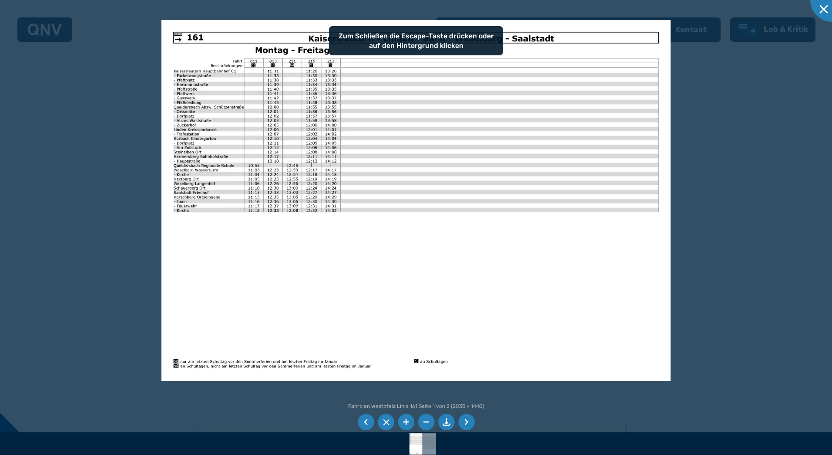
click at [465, 418] on li at bounding box center [466, 422] width 17 height 17
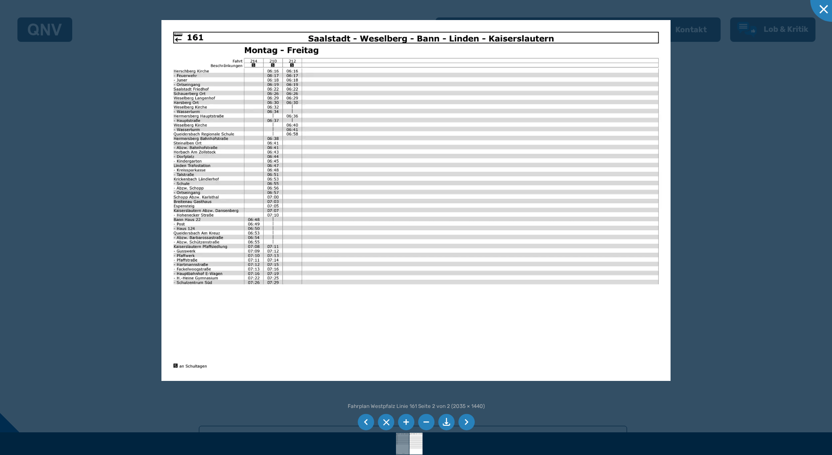
click at [465, 418] on li at bounding box center [466, 422] width 17 height 17
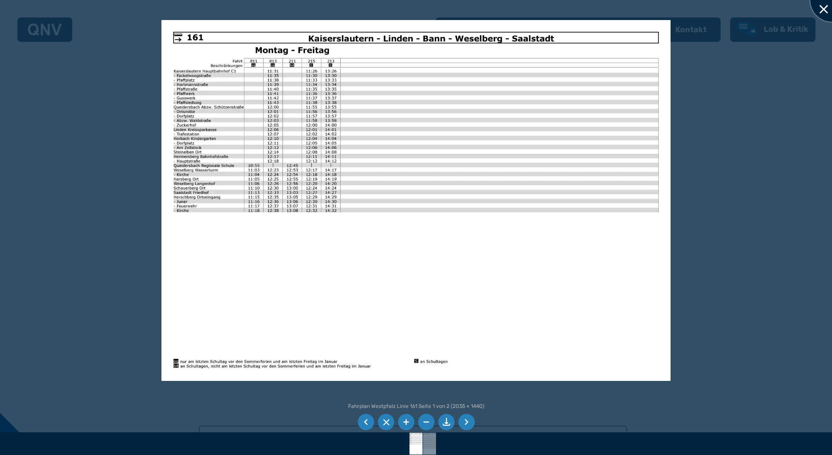
click at [821, 7] on div at bounding box center [833, 0] width 44 height 44
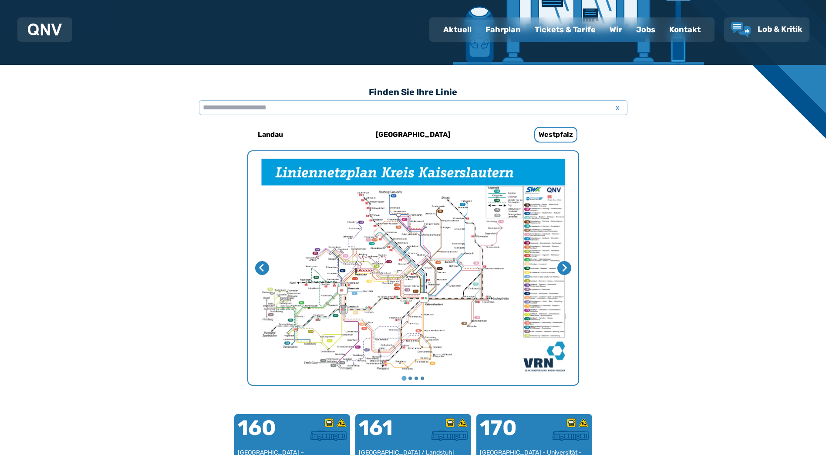
scroll to position [94, 0]
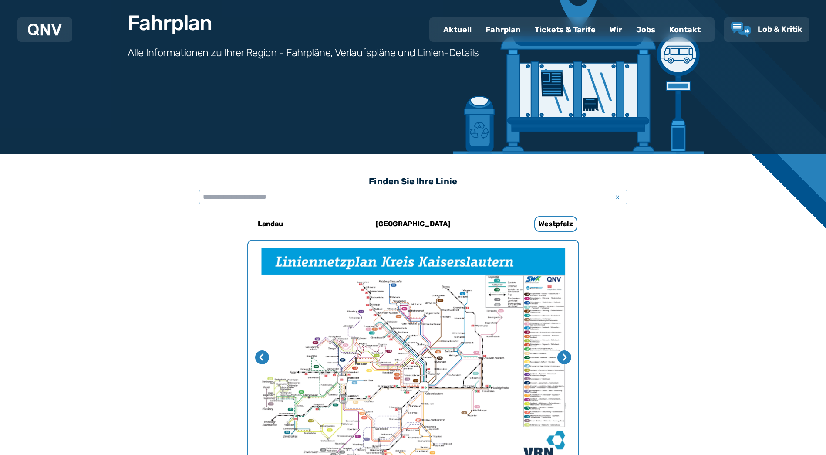
click at [502, 29] on div "Fahrplan" at bounding box center [502, 29] width 49 height 23
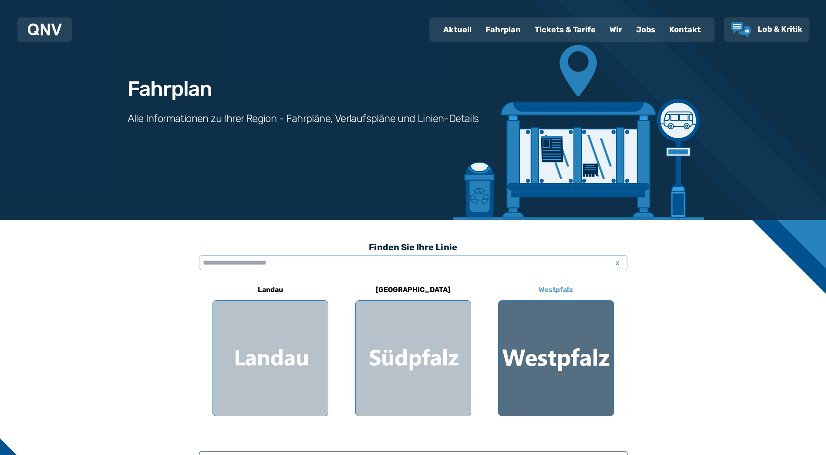
scroll to position [44, 0]
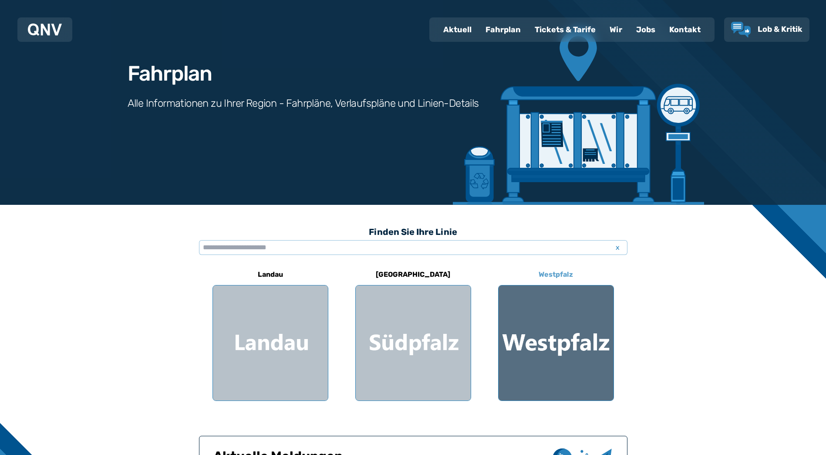
click at [548, 351] on div at bounding box center [555, 342] width 115 height 115
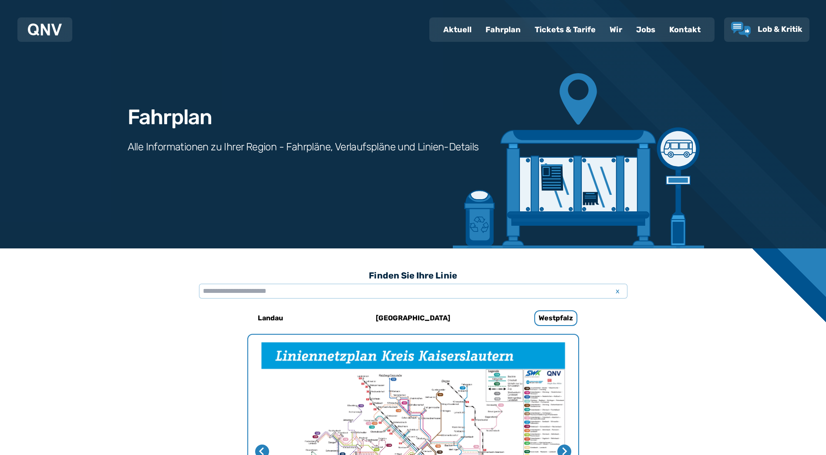
click at [465, 30] on div "Aktuell" at bounding box center [457, 29] width 42 height 23
select select "*"
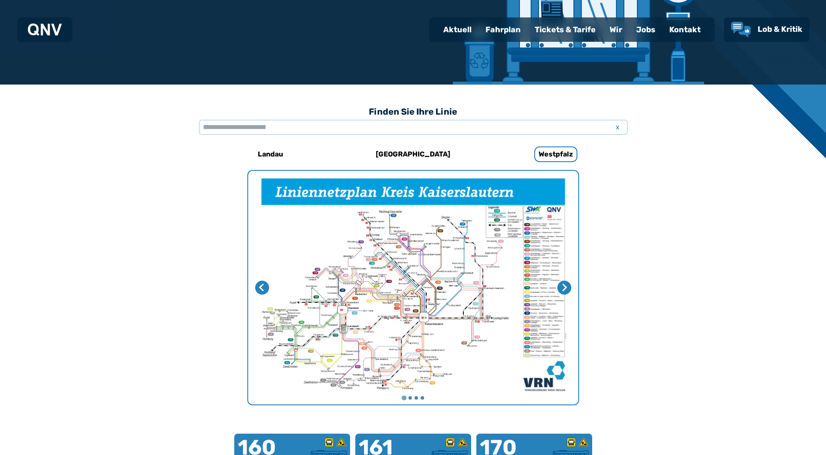
scroll to position [268, 0]
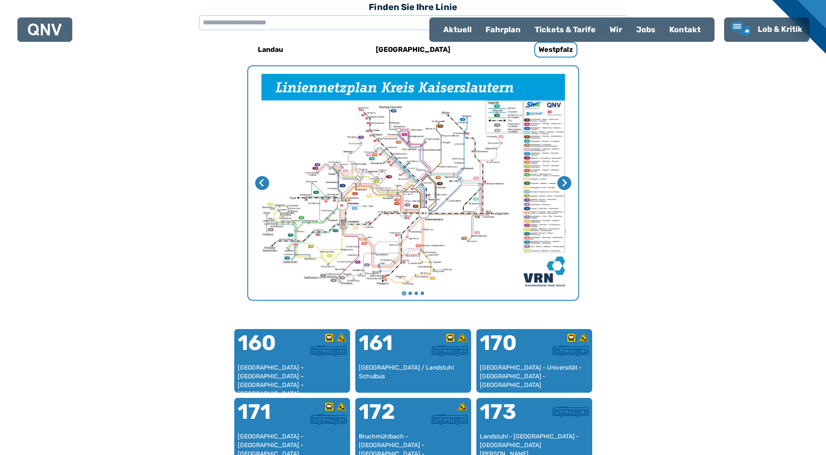
click at [388, 225] on img "1 von 4" at bounding box center [413, 182] width 330 height 233
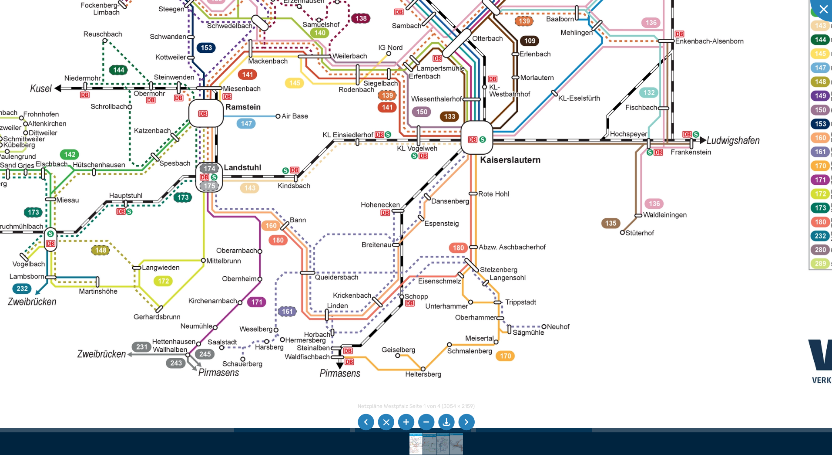
click at [321, 202] on img at bounding box center [441, 39] width 1099 height 777
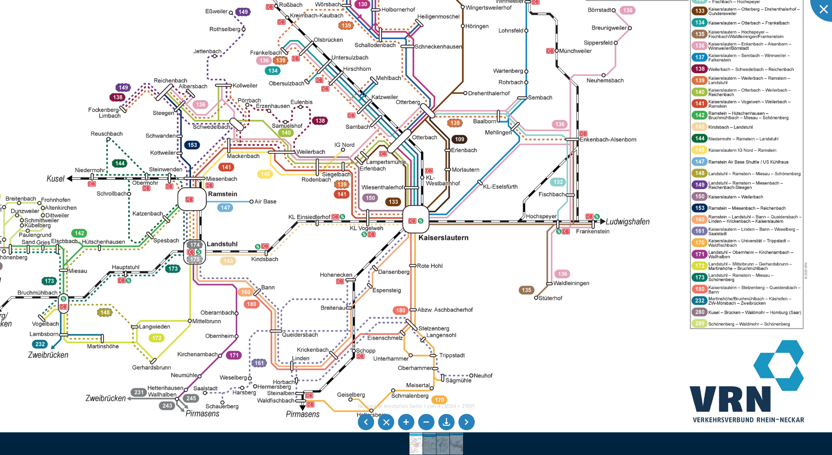
click at [527, 270] on img at bounding box center [387, 138] width 908 height 642
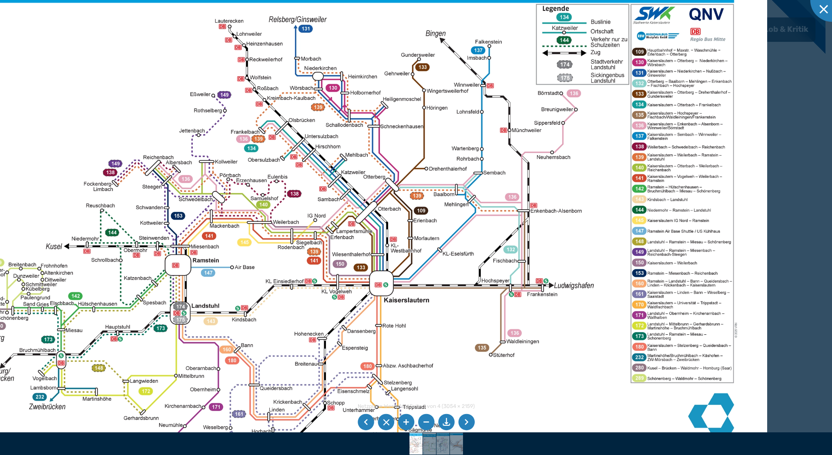
click at [474, 325] on img at bounding box center [354, 209] width 825 height 584
click at [823, 11] on div at bounding box center [833, 0] width 44 height 44
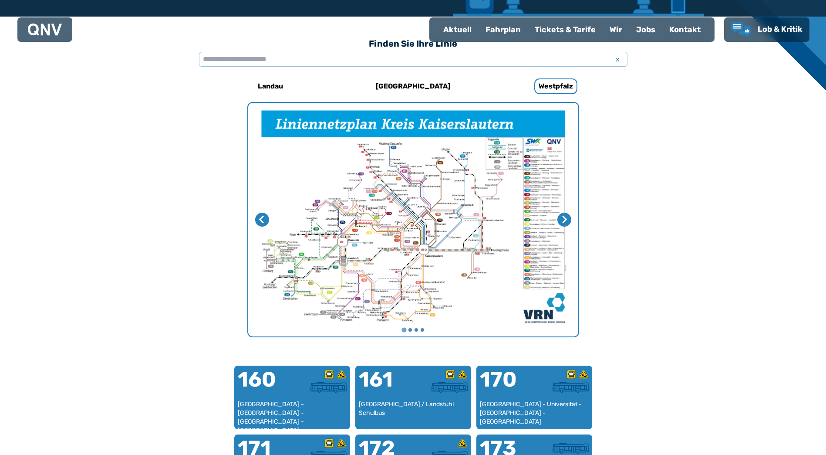
scroll to position [225, 0]
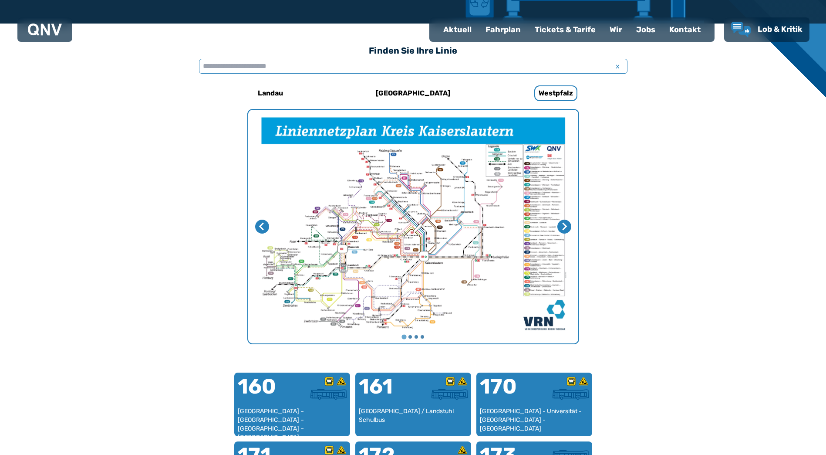
click at [419, 67] on input "text" at bounding box center [413, 66] width 428 height 15
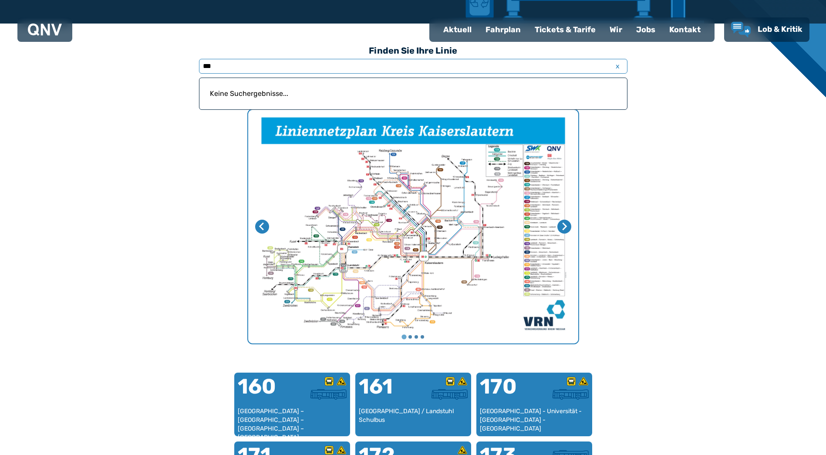
type input "***"
click at [441, 242] on img "1 von 4" at bounding box center [413, 226] width 330 height 233
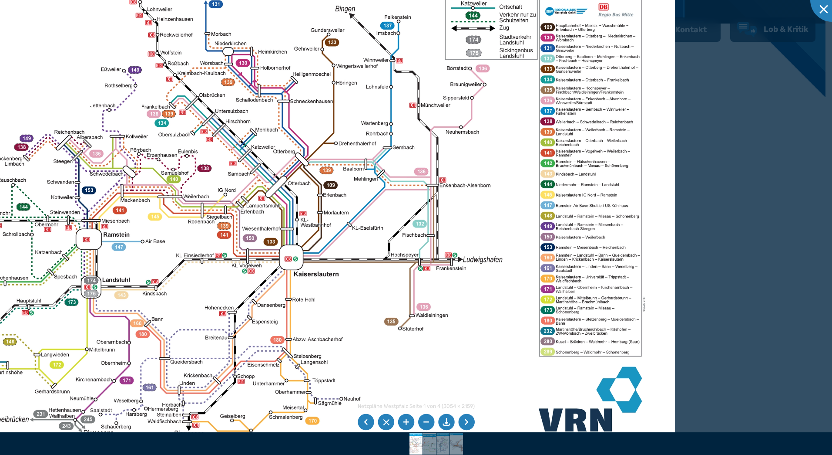
click at [528, 320] on img at bounding box center [264, 183] width 821 height 581
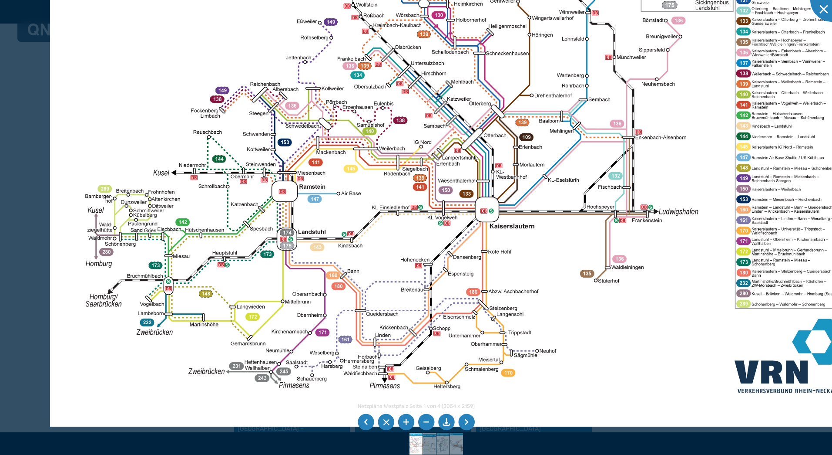
click at [531, 233] on img at bounding box center [460, 135] width 821 height 581
drag, startPoint x: 825, startPoint y: 5, endPoint x: 824, endPoint y: 10, distance: 5.0
click at [825, 6] on div at bounding box center [833, 0] width 44 height 44
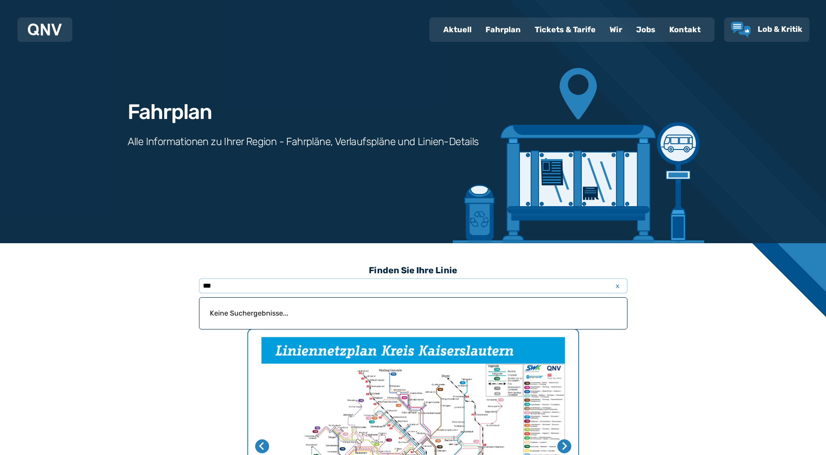
scroll to position [0, 0]
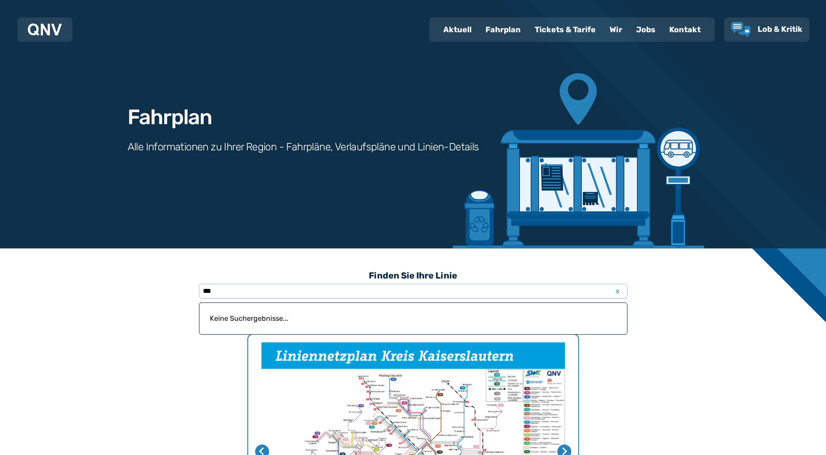
click at [504, 25] on div "Fahrplan" at bounding box center [502, 29] width 49 height 23
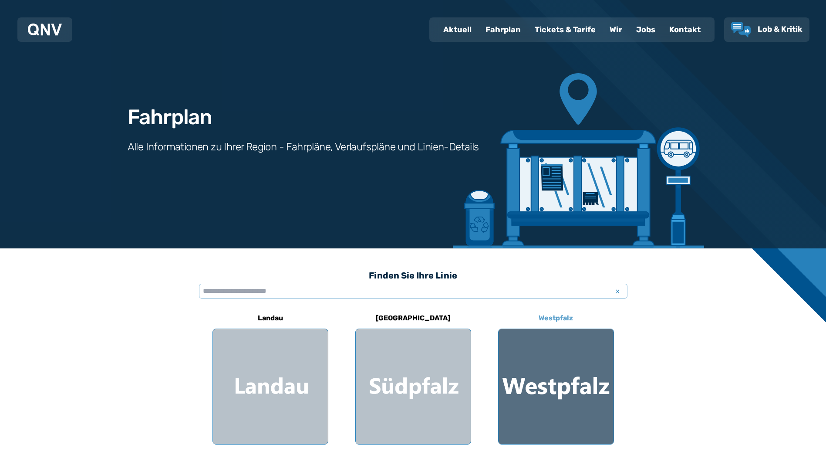
click at [530, 387] on div at bounding box center [555, 386] width 115 height 115
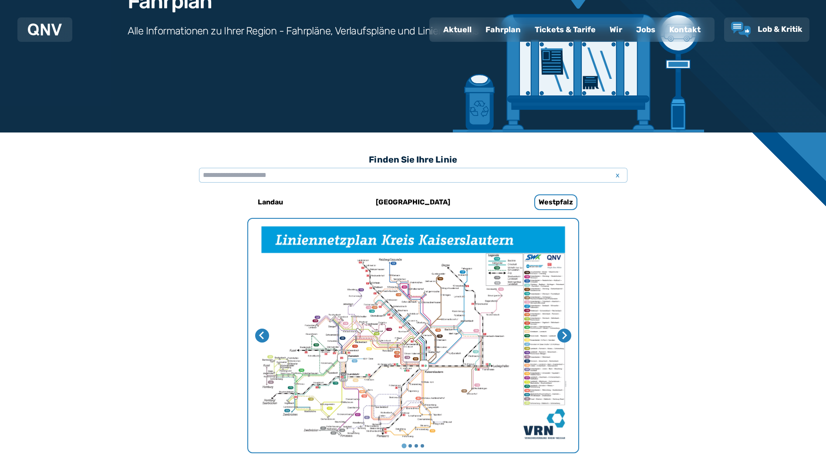
scroll to position [94, 0]
